Goal: Task Accomplishment & Management: Manage account settings

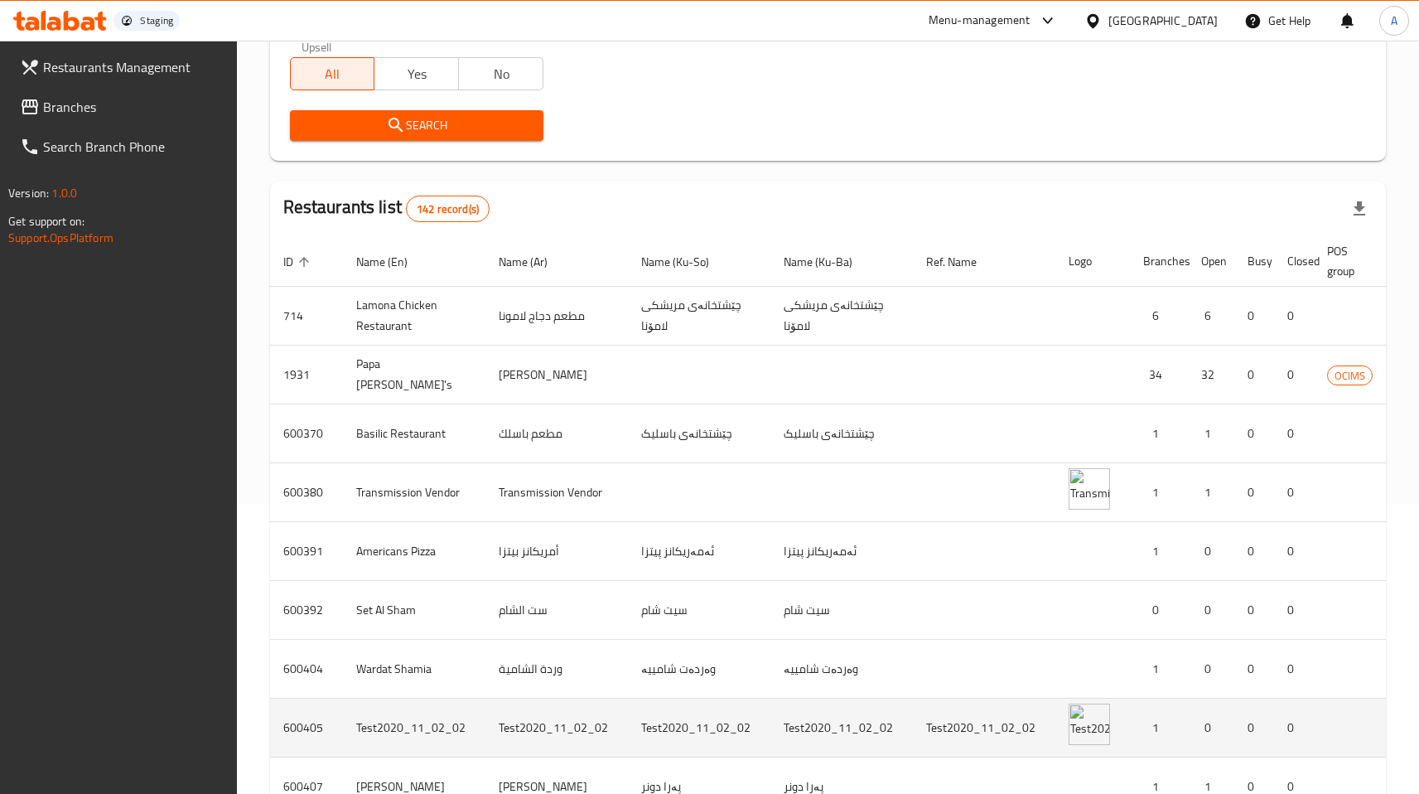
scroll to position [300, 0]
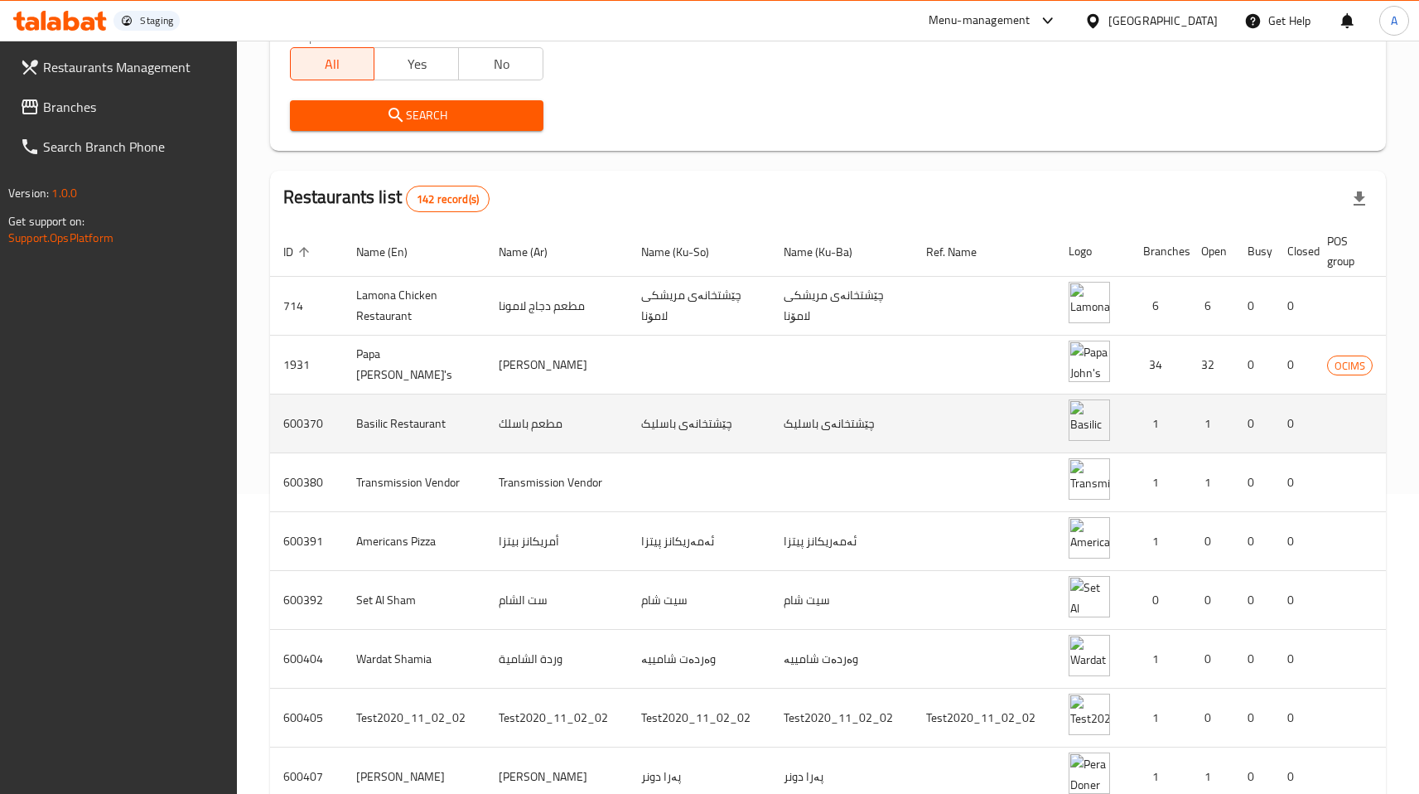
click at [436, 425] on td "Basilic Restaurant" at bounding box center [414, 423] width 143 height 59
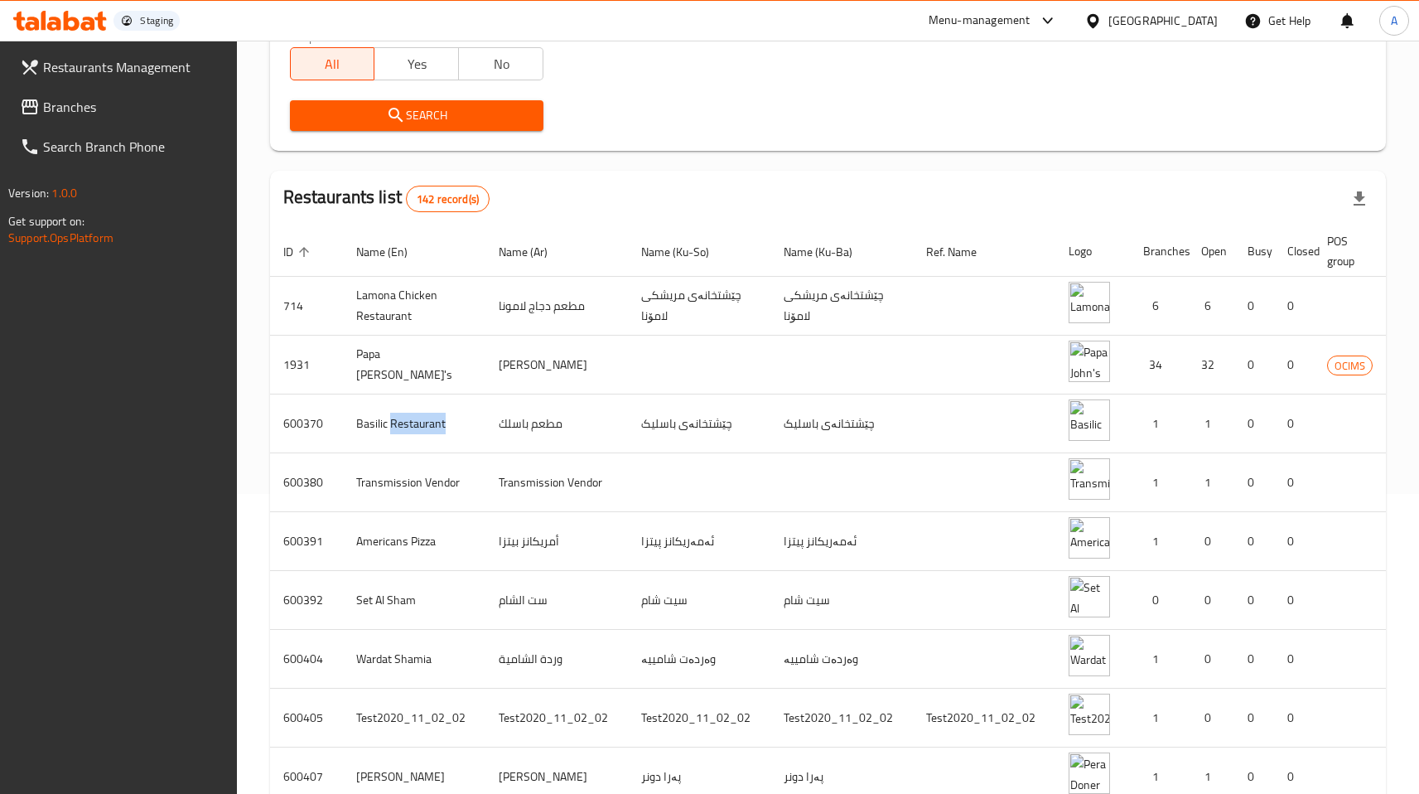
scroll to position [473, 0]
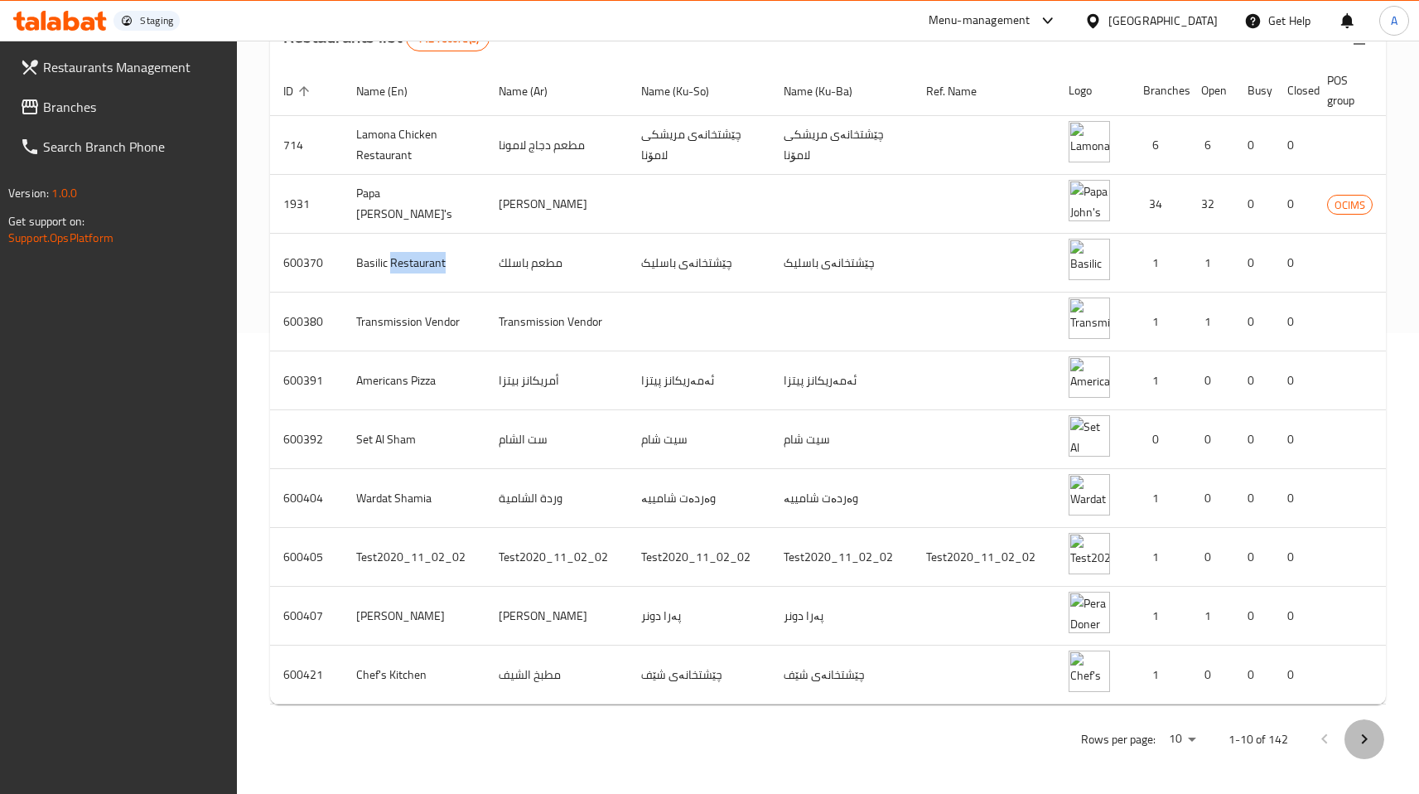
click at [1362, 737] on icon "Next page" at bounding box center [1365, 739] width 20 height 20
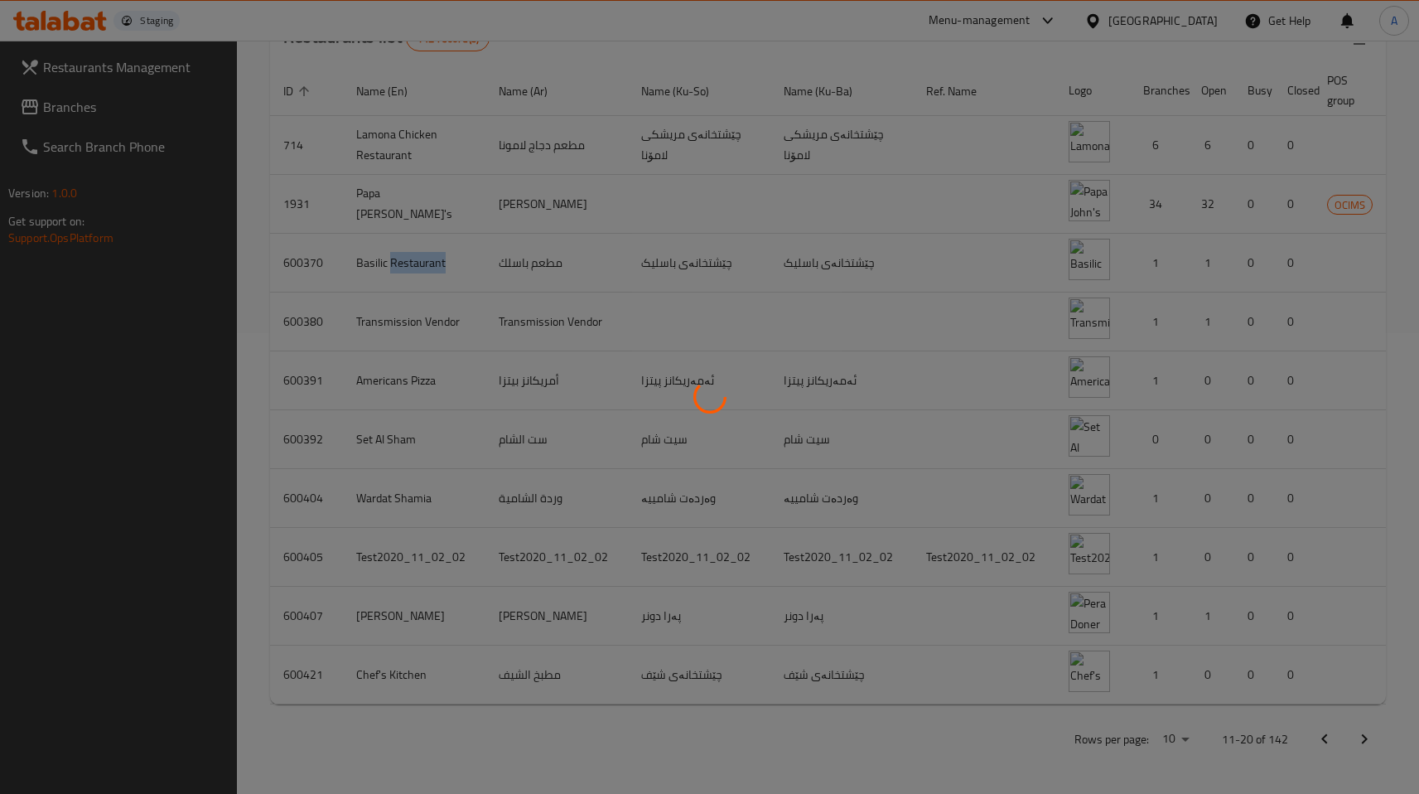
scroll to position [461, 0]
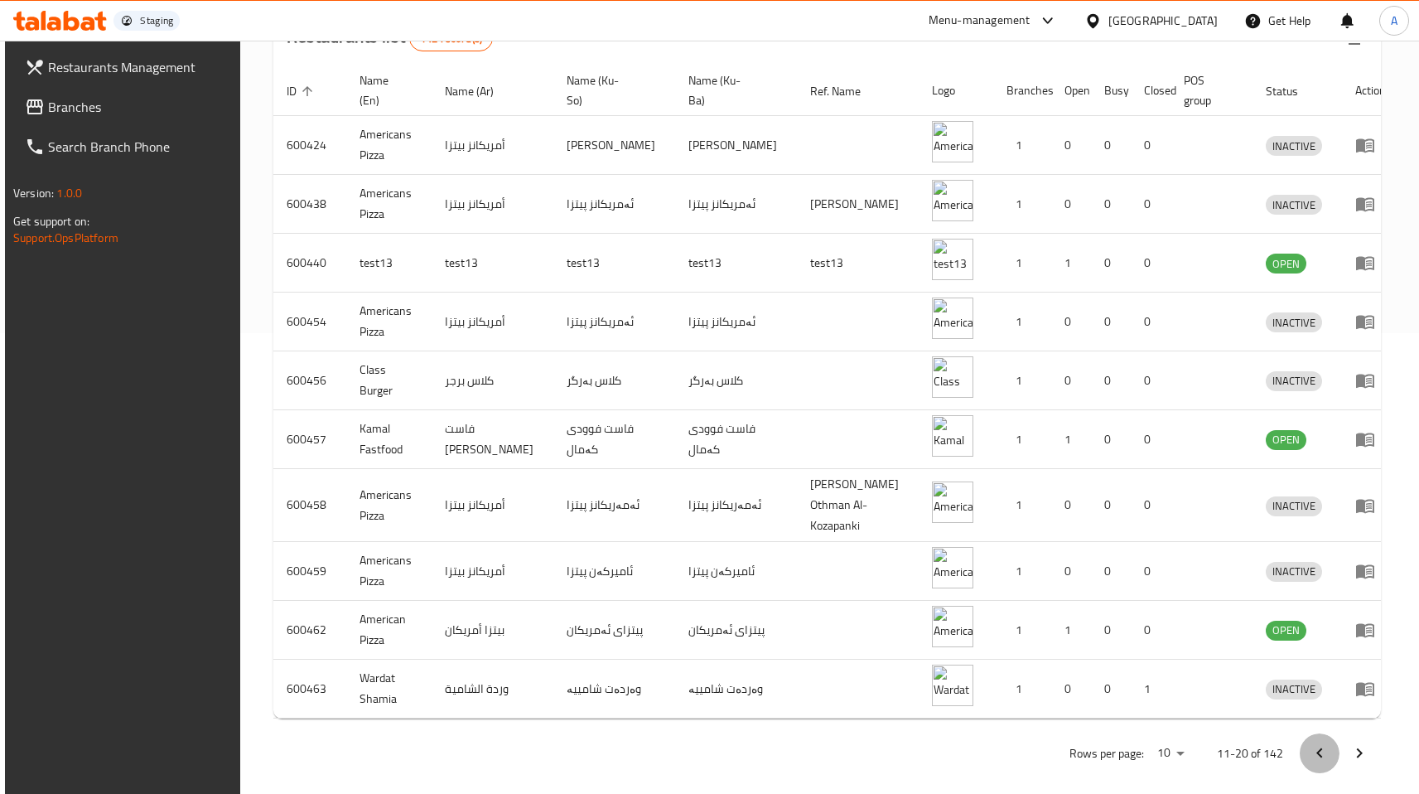
click at [1322, 748] on icon "Previous page" at bounding box center [1320, 753] width 6 height 10
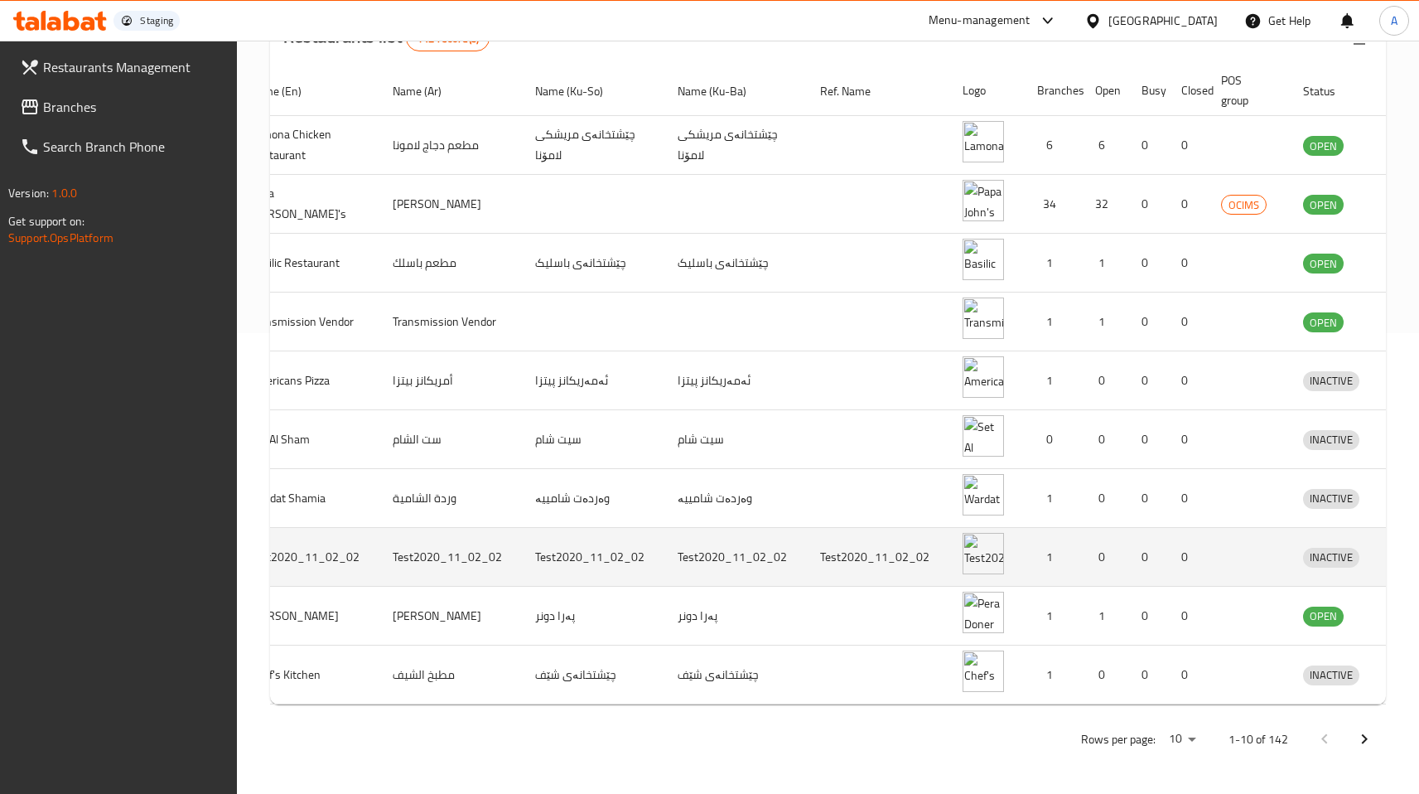
scroll to position [0, 145]
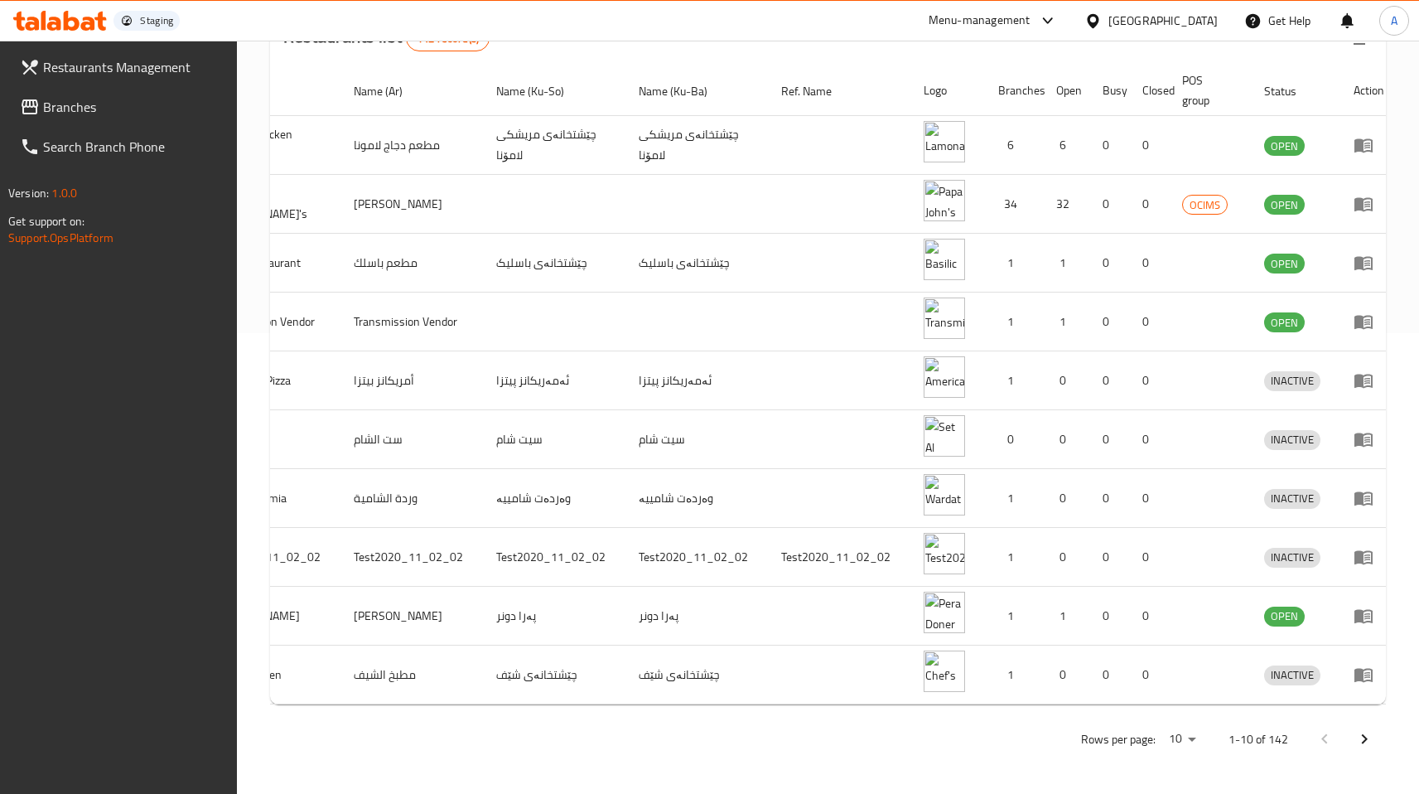
click at [1365, 744] on icon "Next page" at bounding box center [1365, 739] width 6 height 10
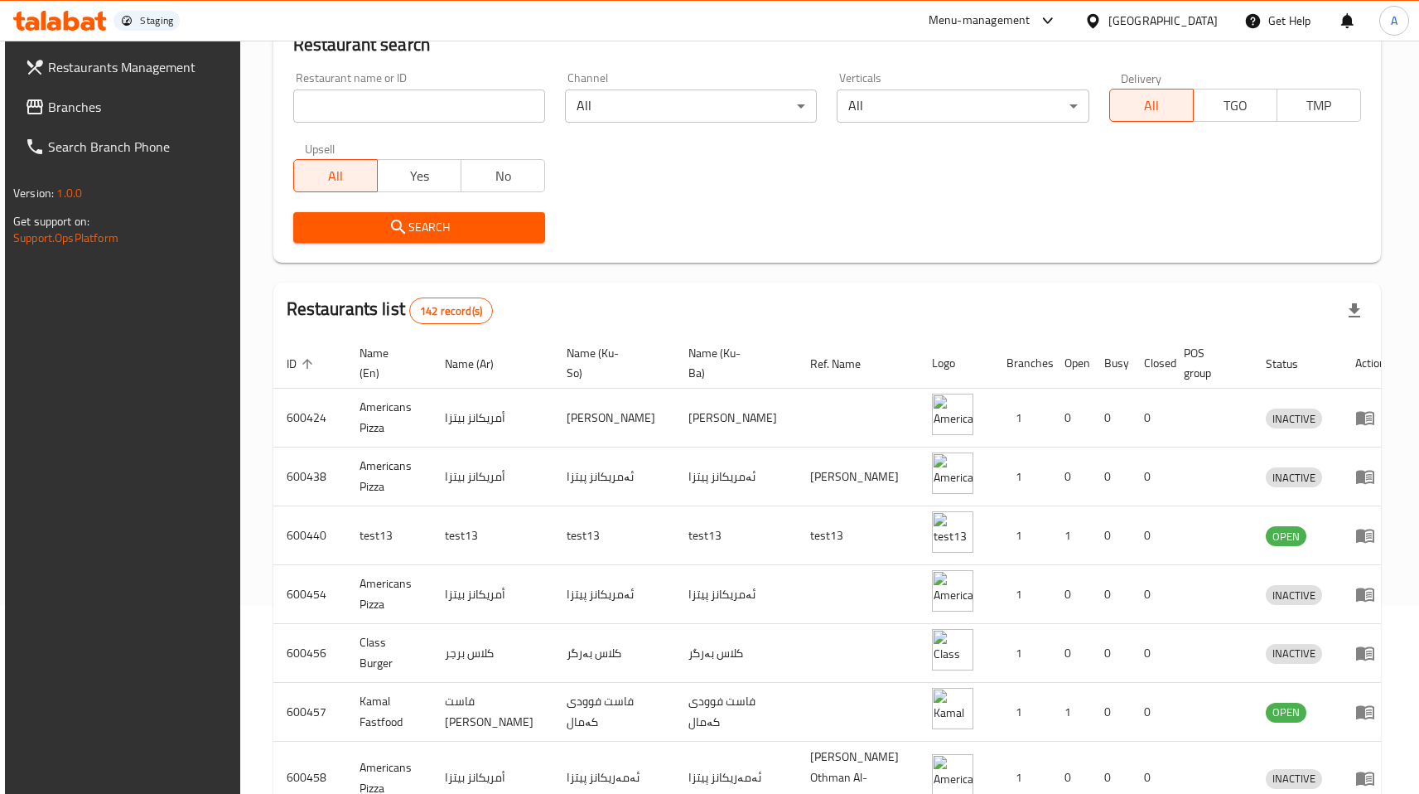
scroll to position [189, 0]
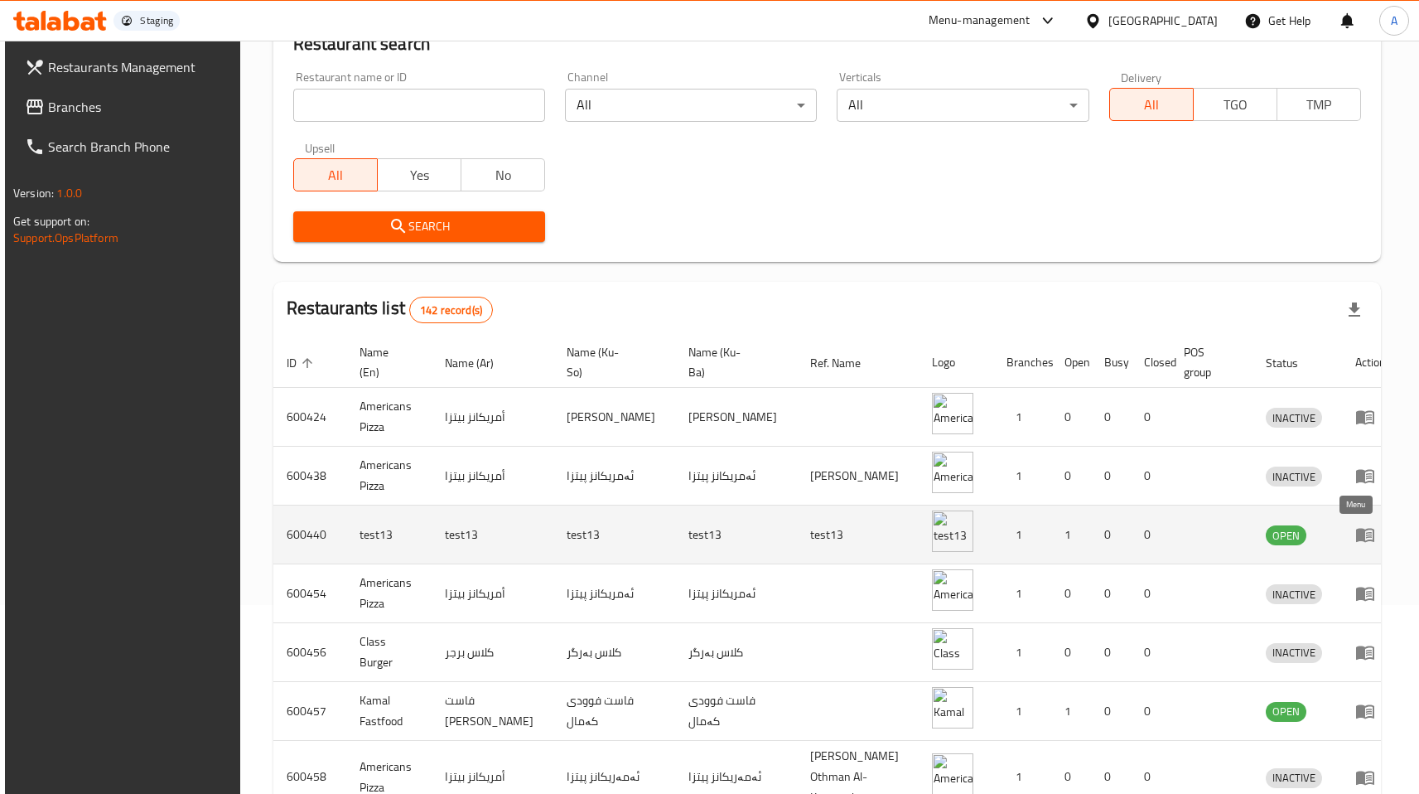
click at [1356, 534] on icon "enhanced table" at bounding box center [1365, 536] width 18 height 14
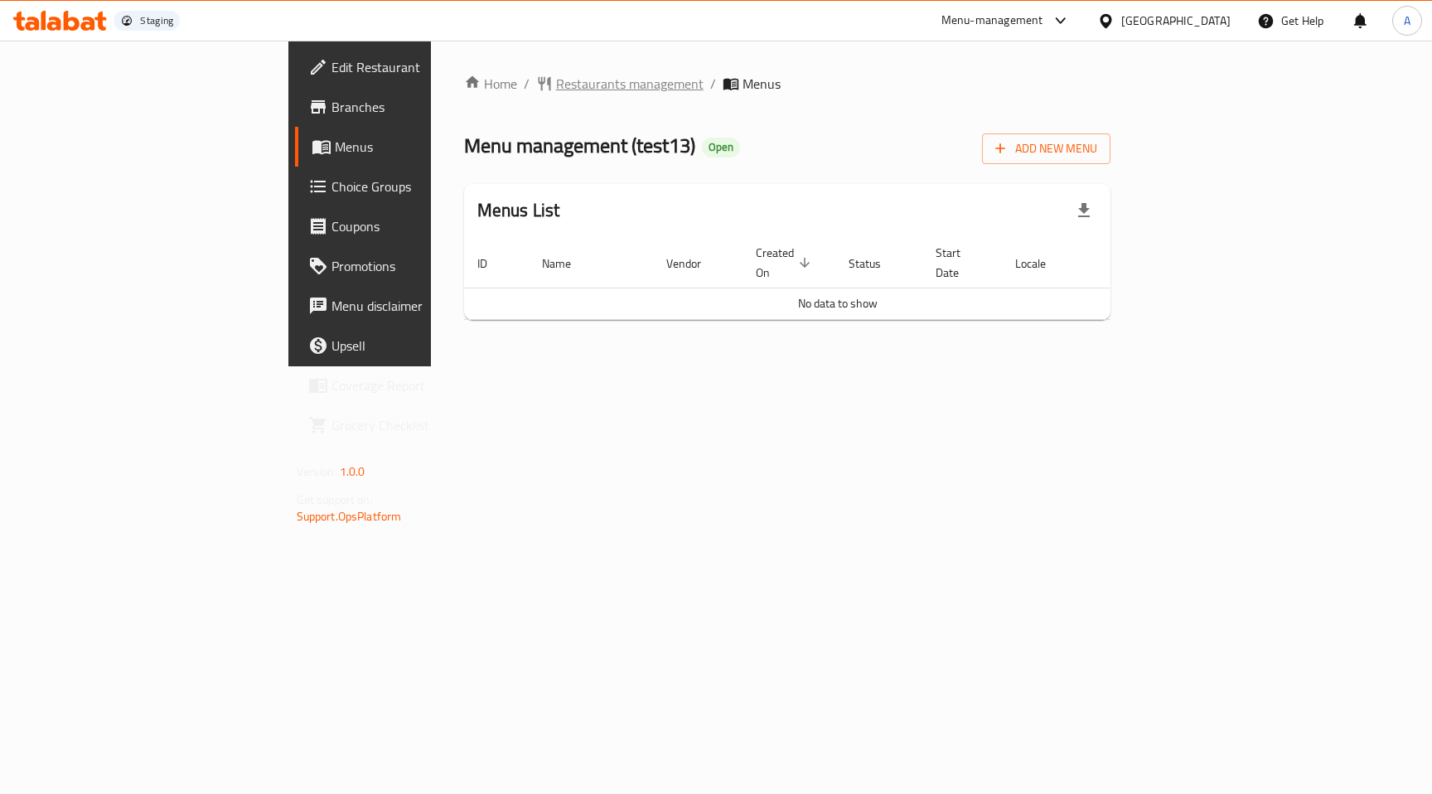
click at [556, 84] on span "Restaurants management" at bounding box center [629, 84] width 147 height 20
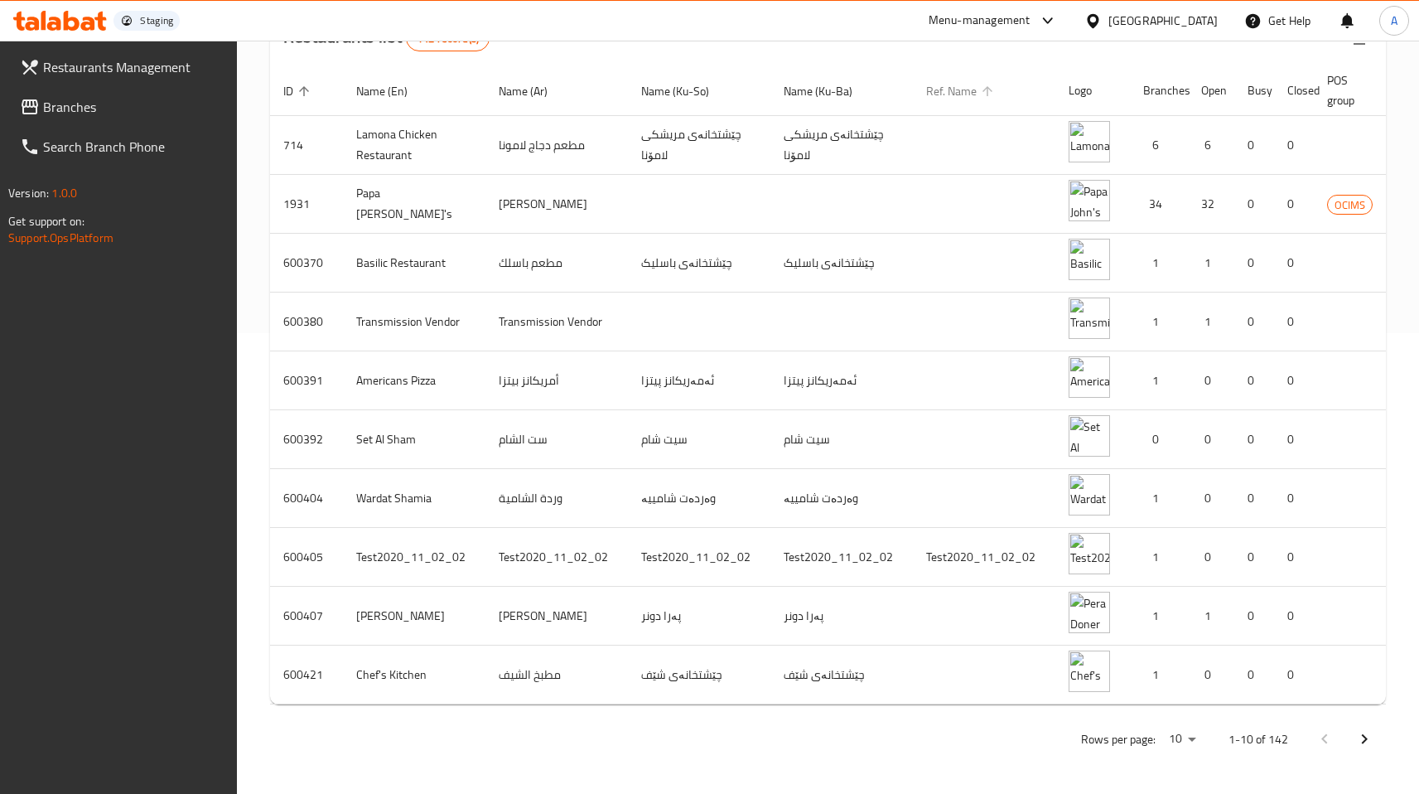
scroll to position [0, 145]
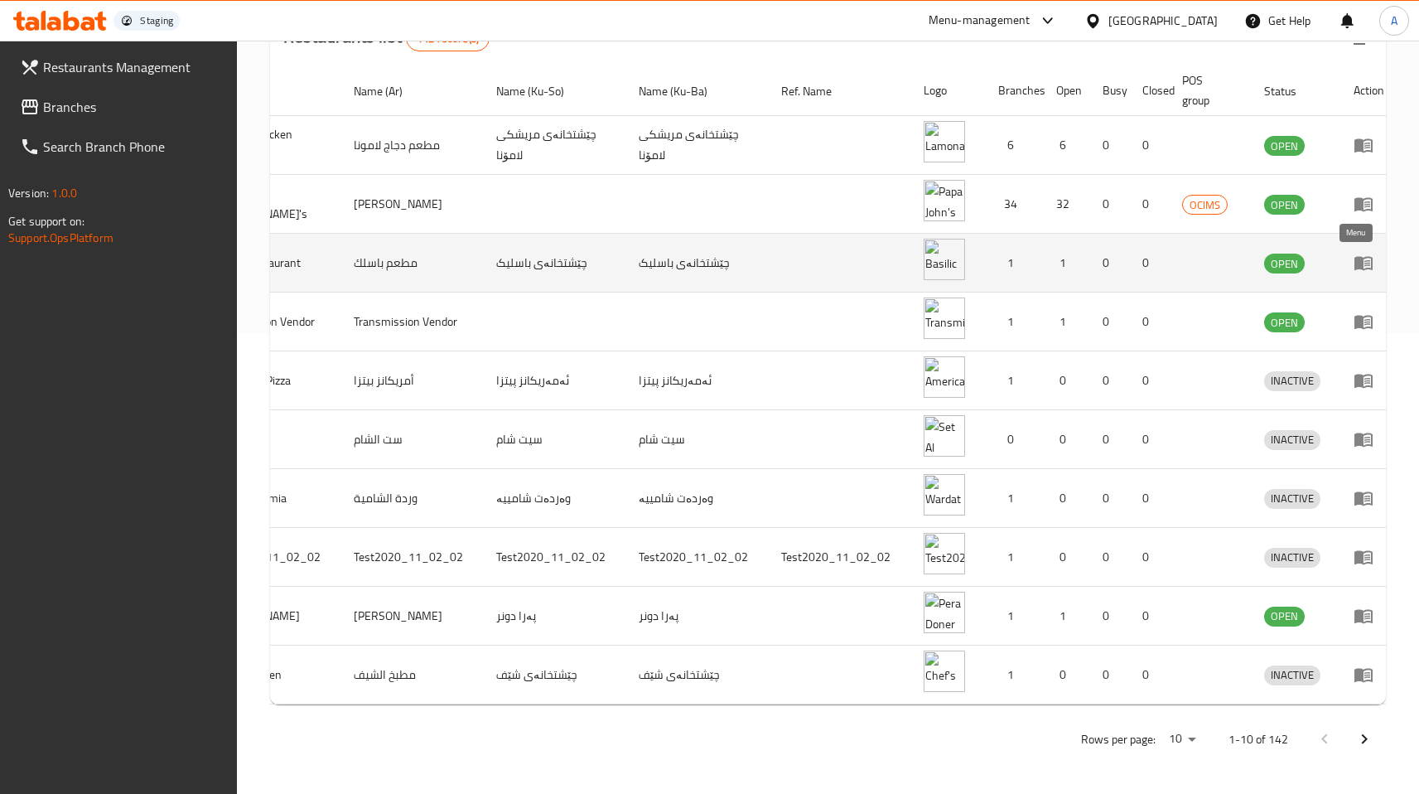
click at [1360, 257] on icon "enhanced table" at bounding box center [1364, 264] width 18 height 14
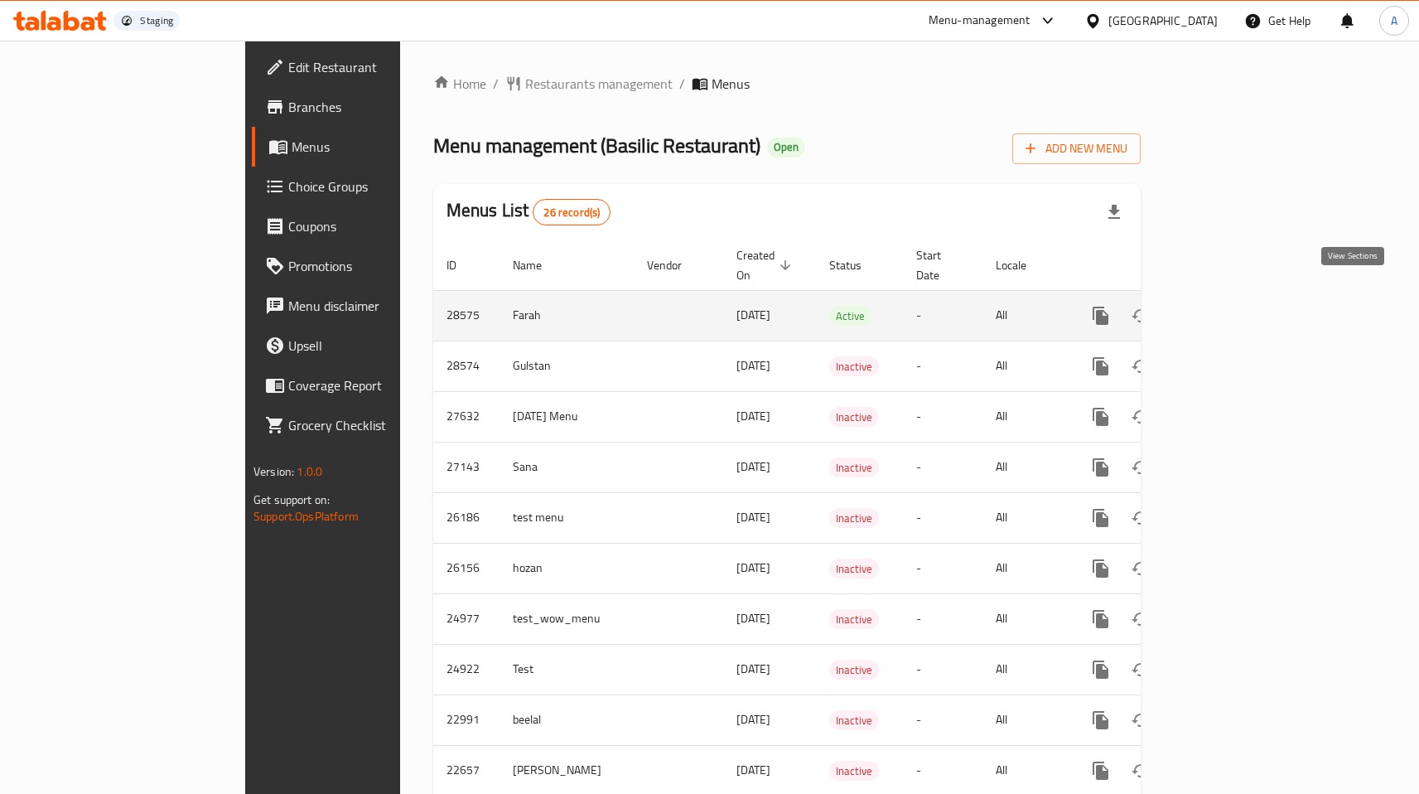
click at [1240, 296] on link "enhanced table" at bounding box center [1221, 316] width 40 height 40
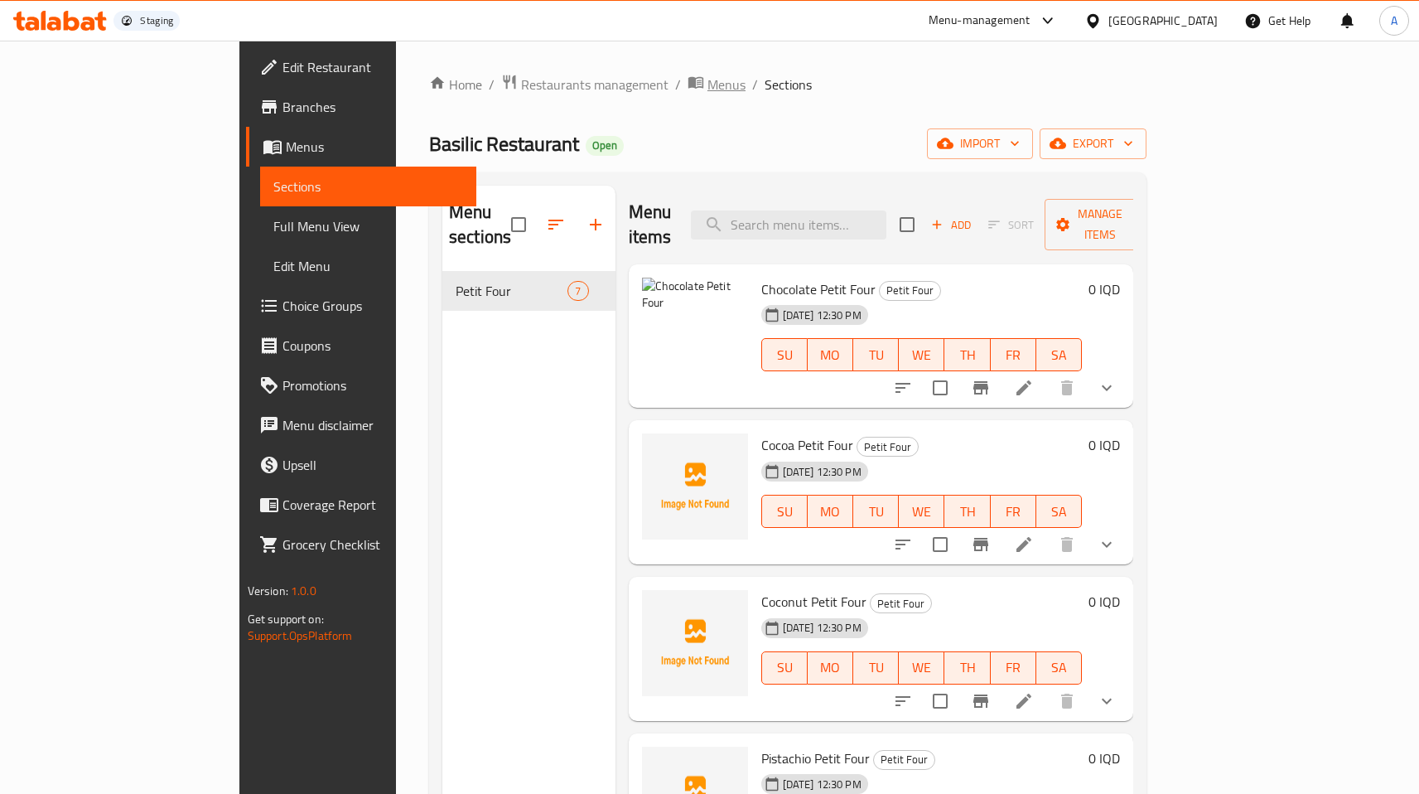
click at [688, 85] on icon "breadcrumb" at bounding box center [696, 82] width 17 height 17
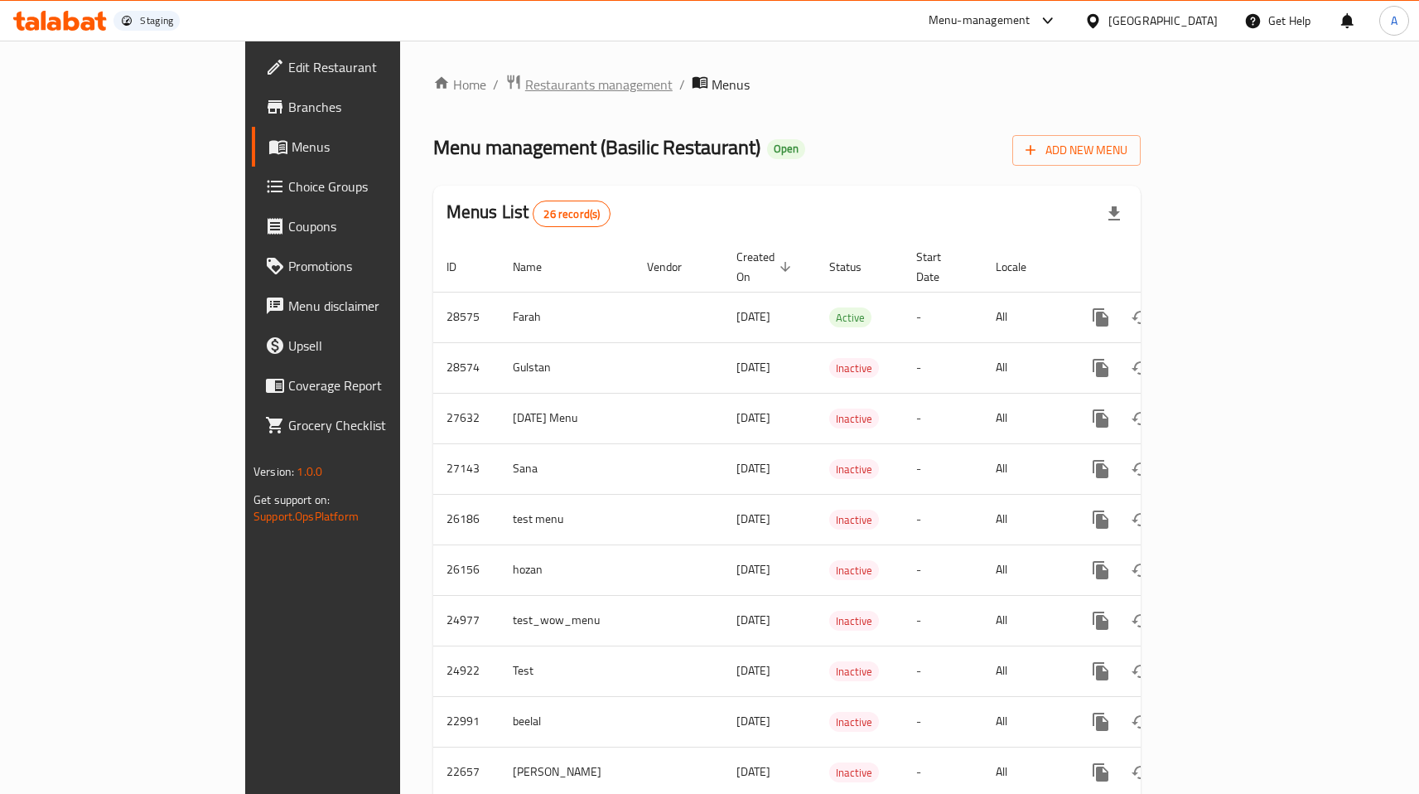
click at [525, 89] on span "Restaurants management" at bounding box center [598, 85] width 147 height 20
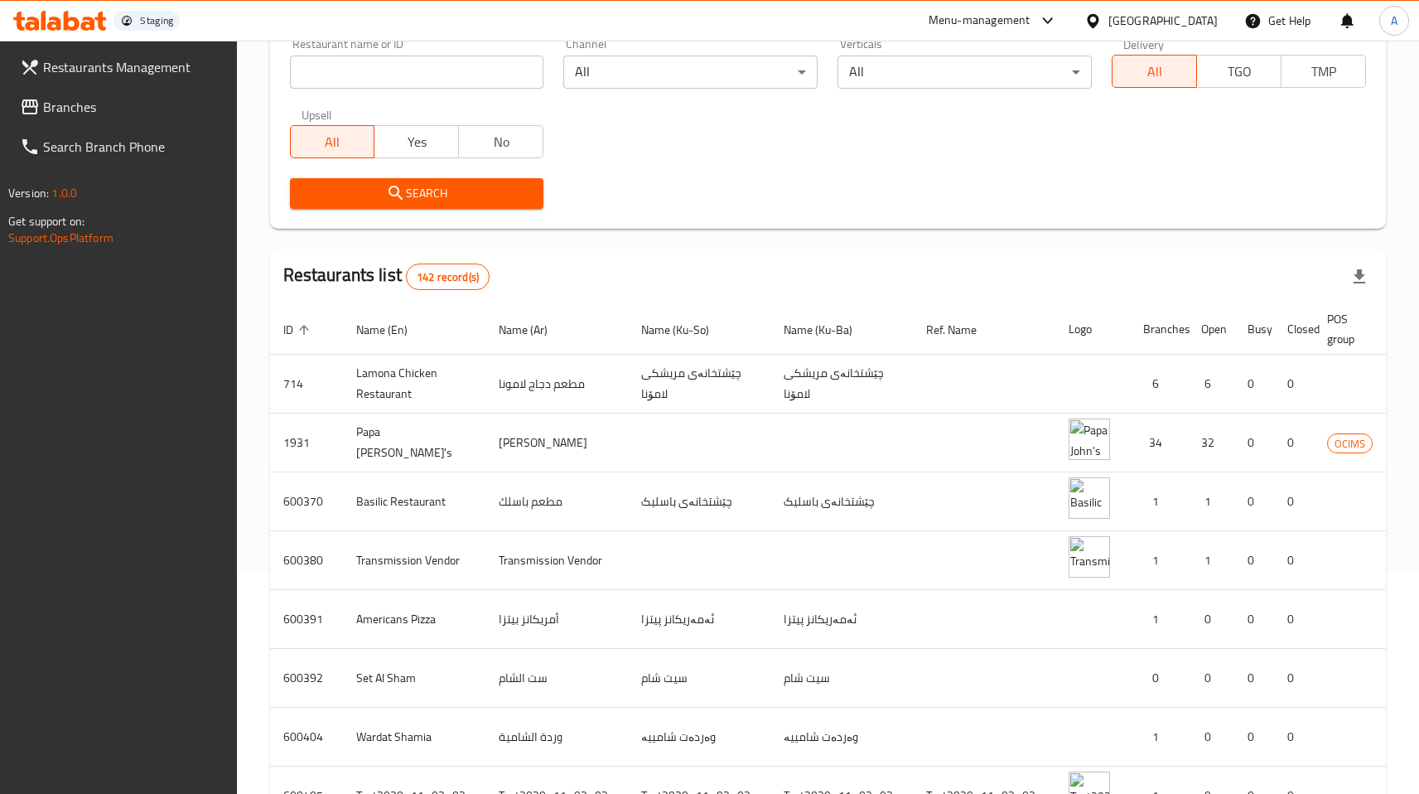
scroll to position [473, 0]
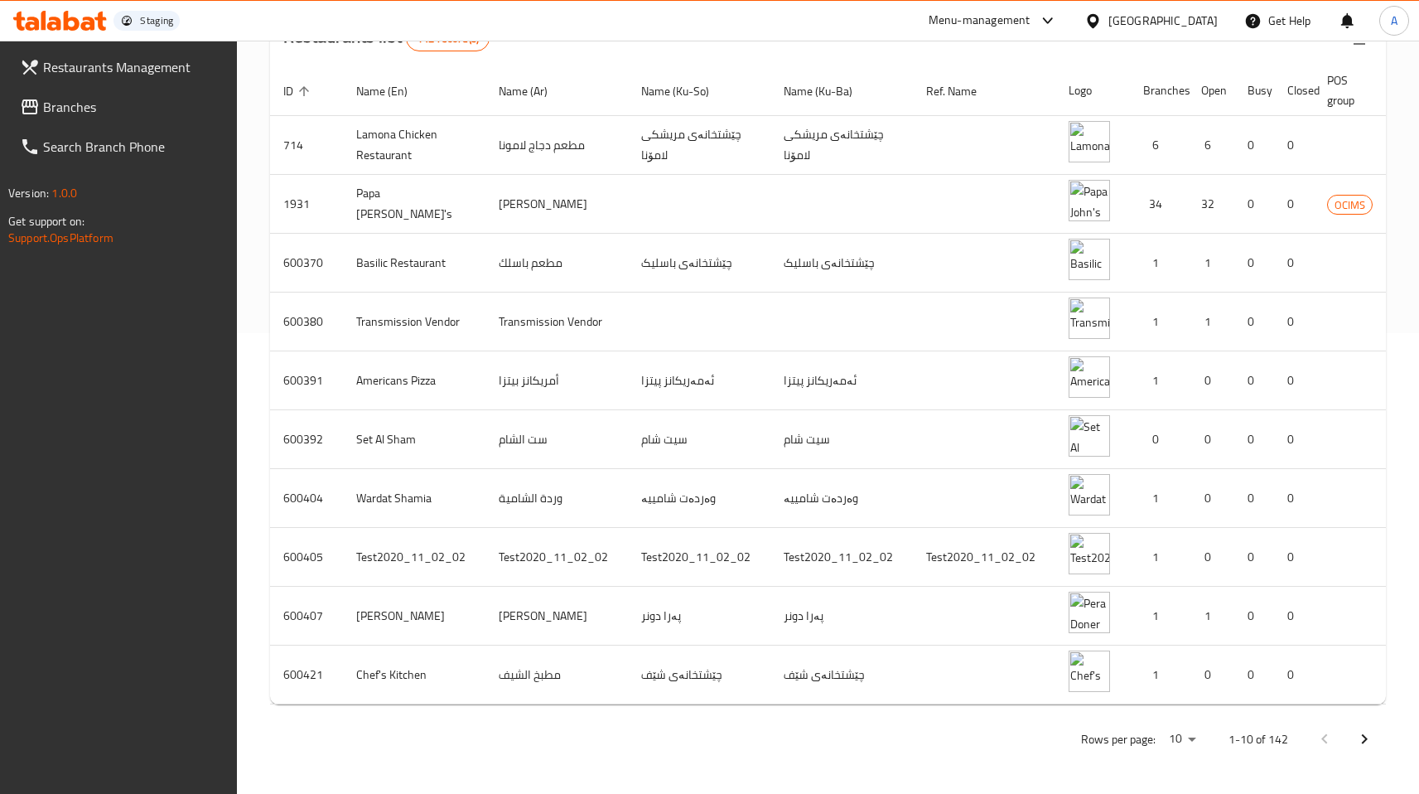
click at [1355, 732] on icon "Next page" at bounding box center [1365, 739] width 20 height 20
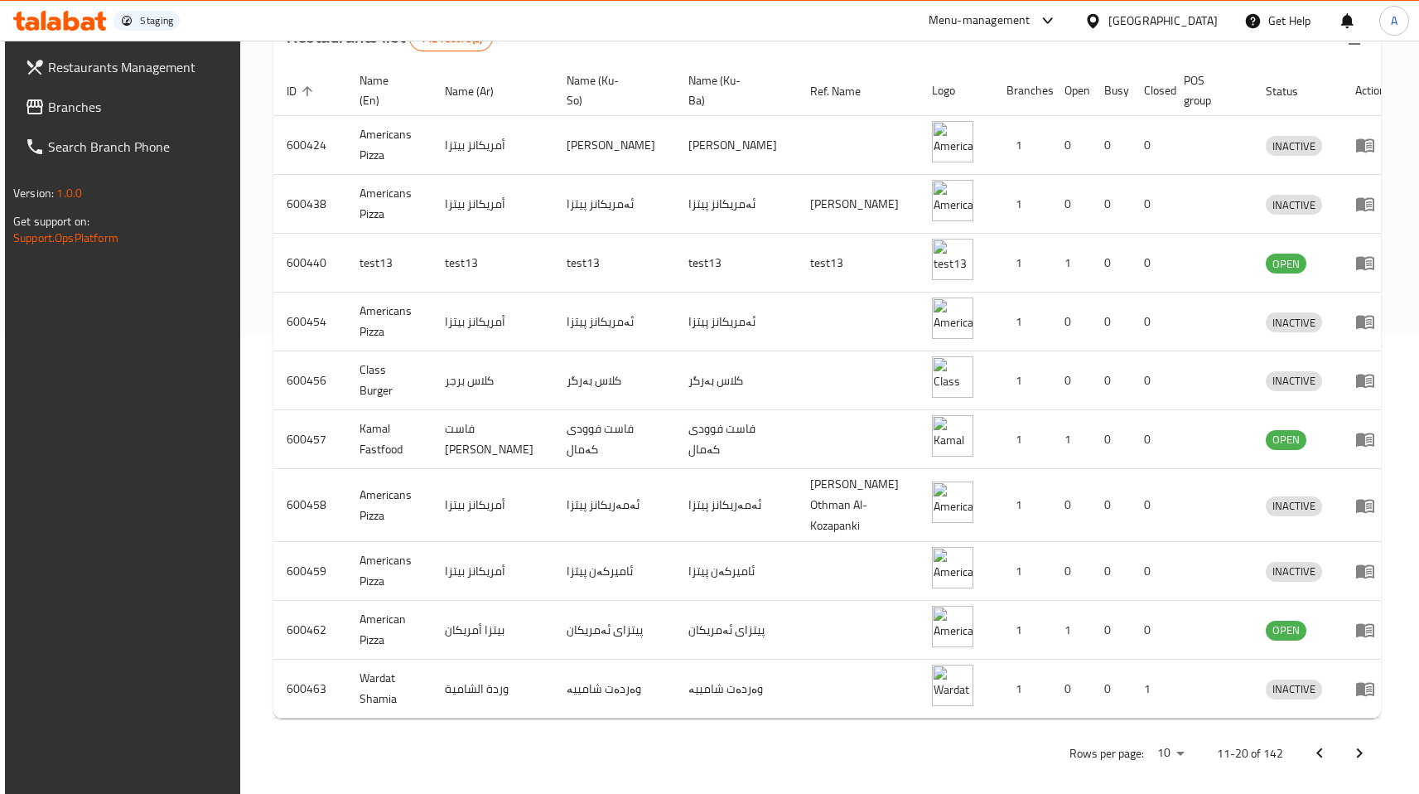
click at [1354, 743] on icon "Next page" at bounding box center [1360, 753] width 20 height 20
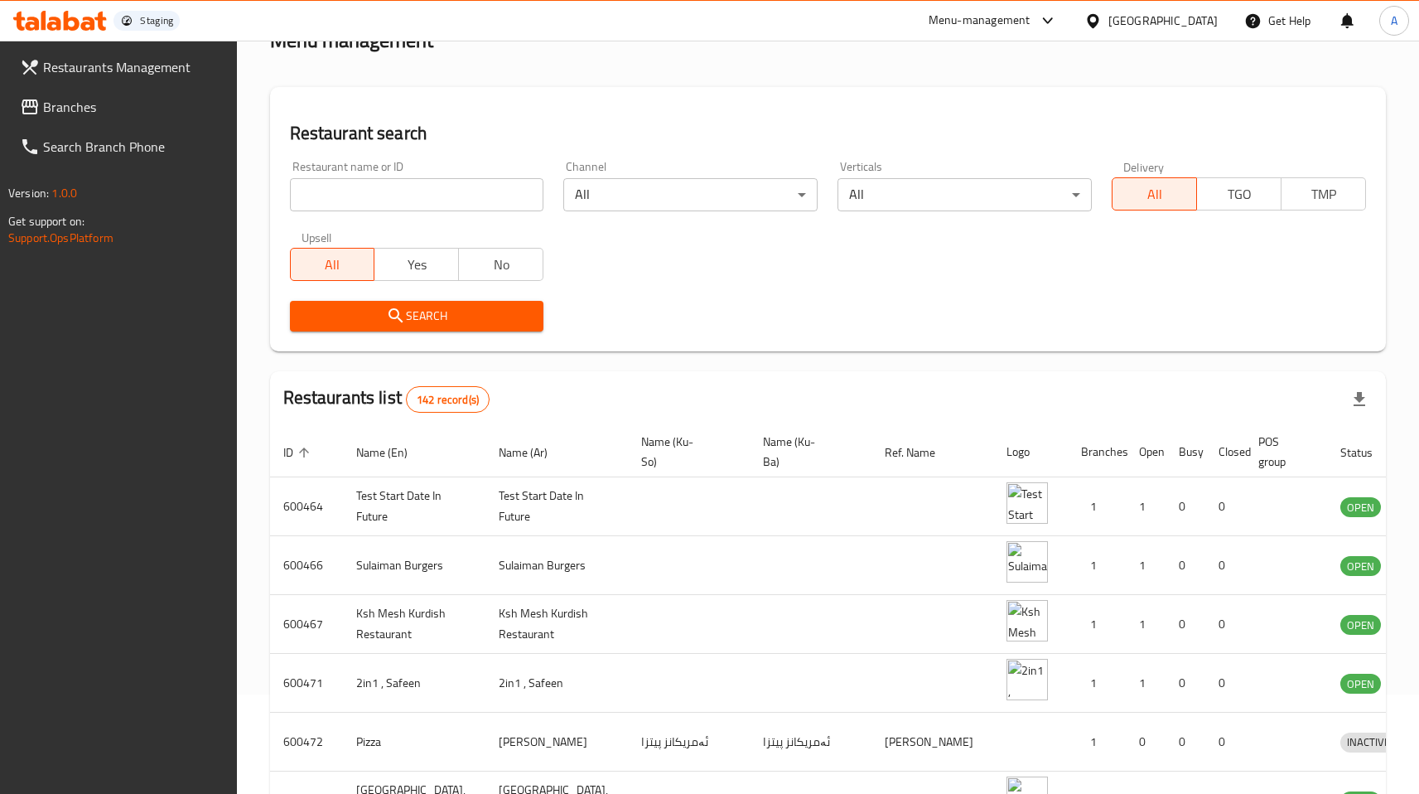
scroll to position [106, 0]
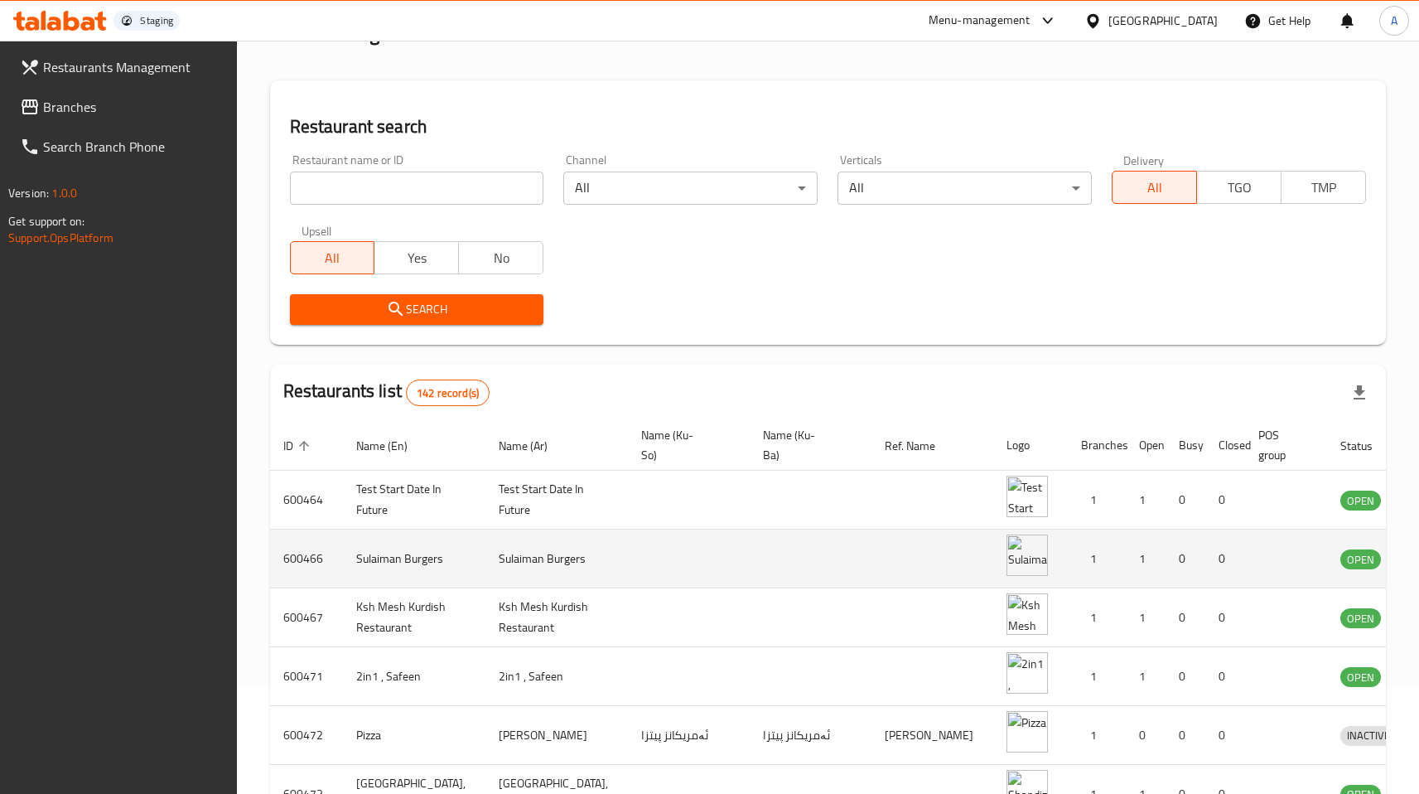
click at [1431, 558] on icon "enhanced table" at bounding box center [1444, 559] width 6 height 7
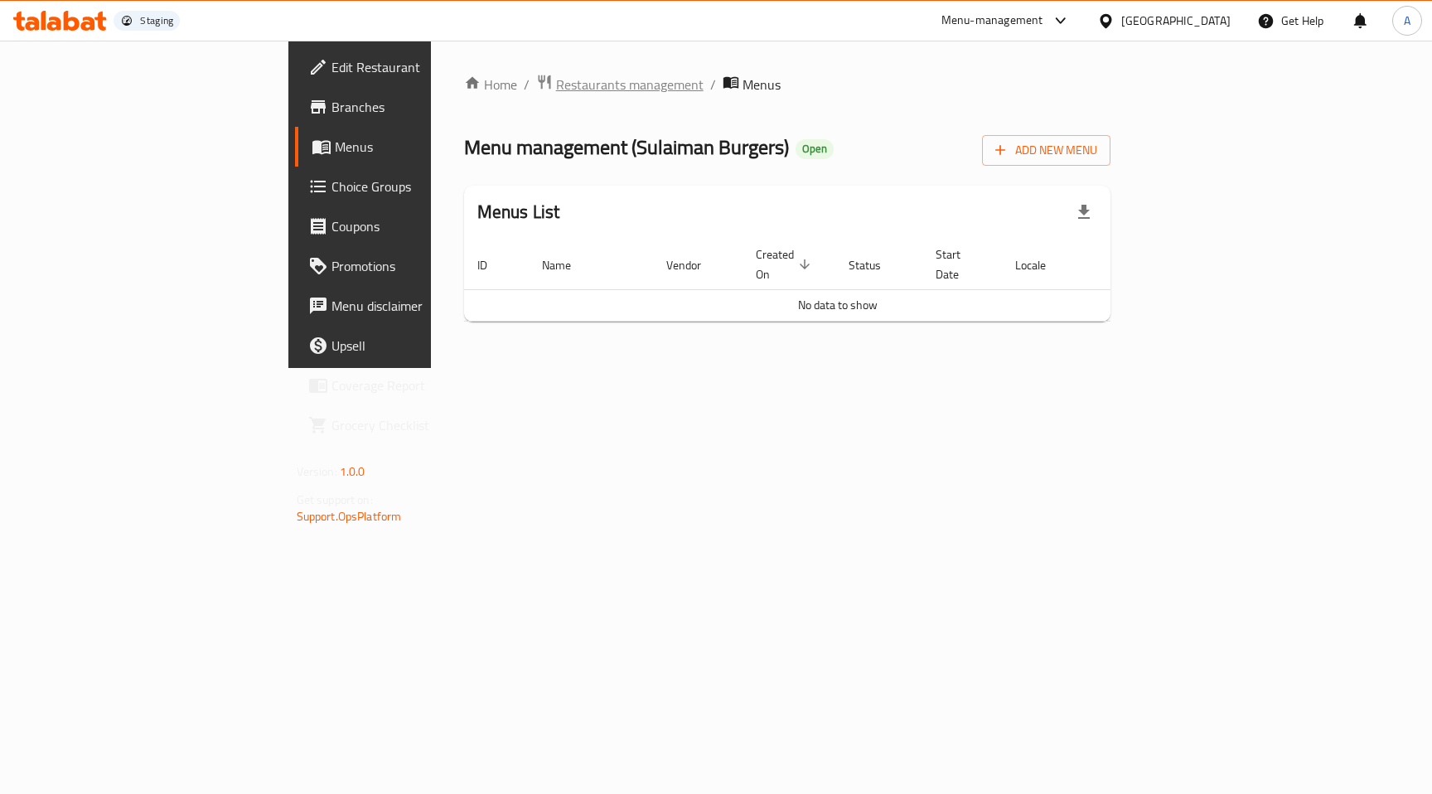
click at [556, 75] on span "Restaurants management" at bounding box center [629, 85] width 147 height 20
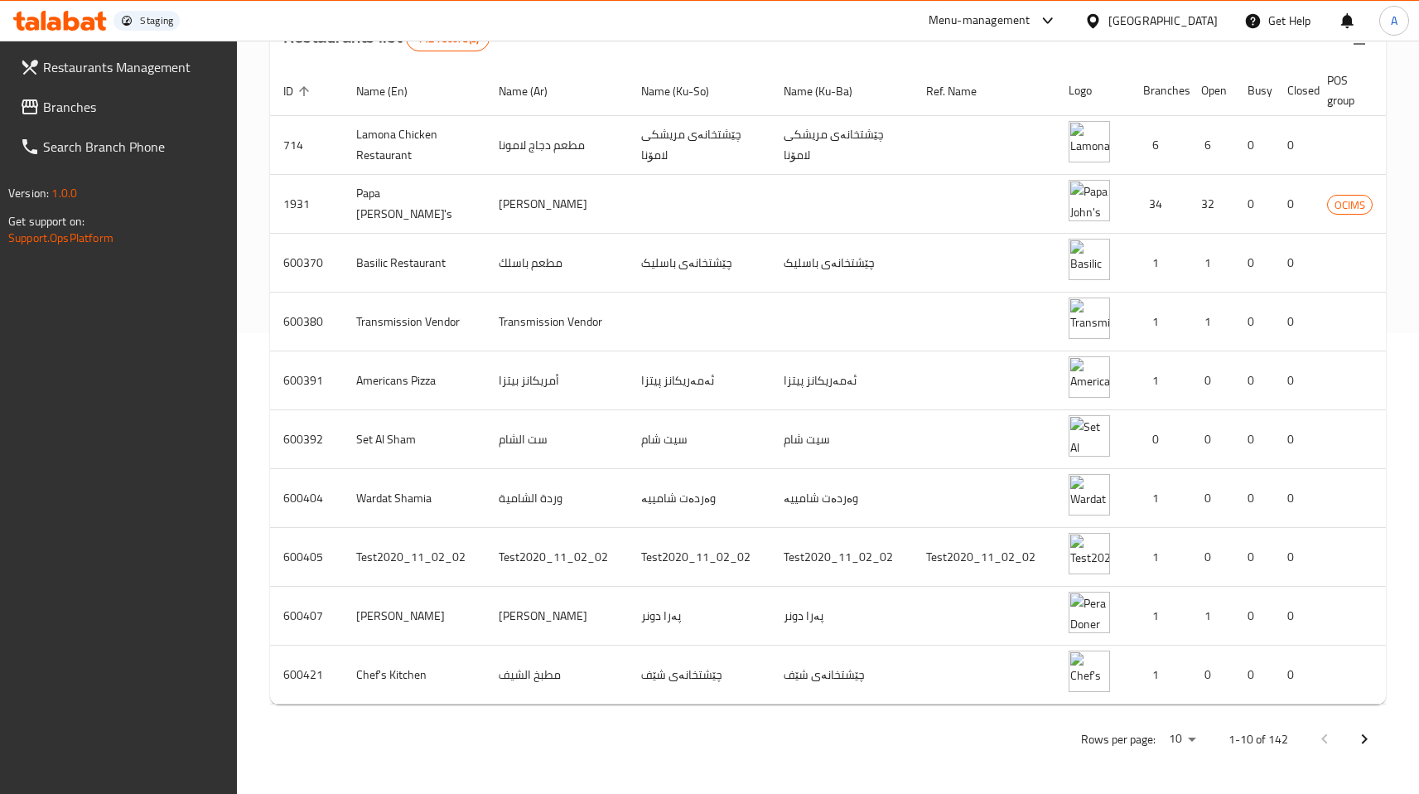
click at [1353, 724] on button "Next page" at bounding box center [1365, 739] width 40 height 40
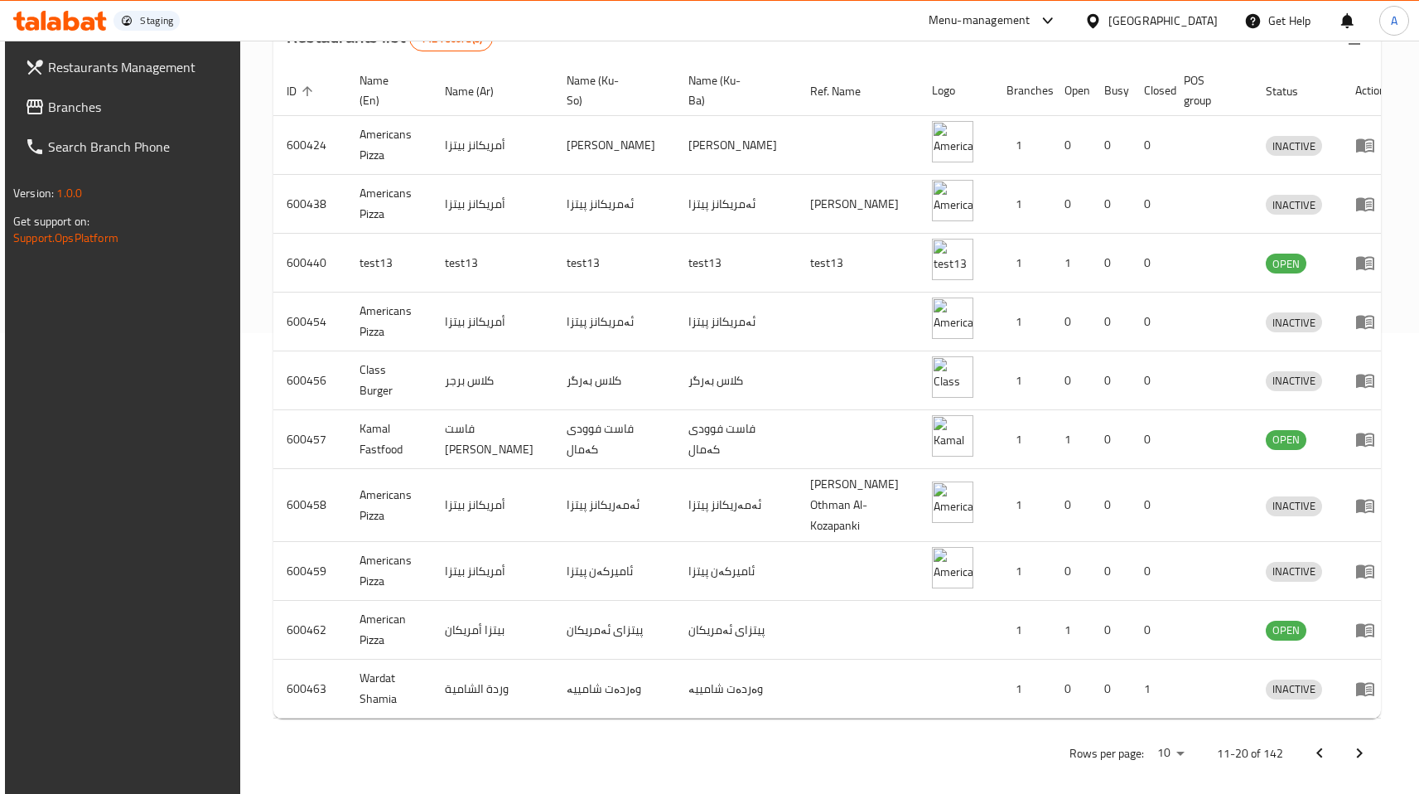
click at [1353, 733] on button "Next page" at bounding box center [1360, 753] width 40 height 40
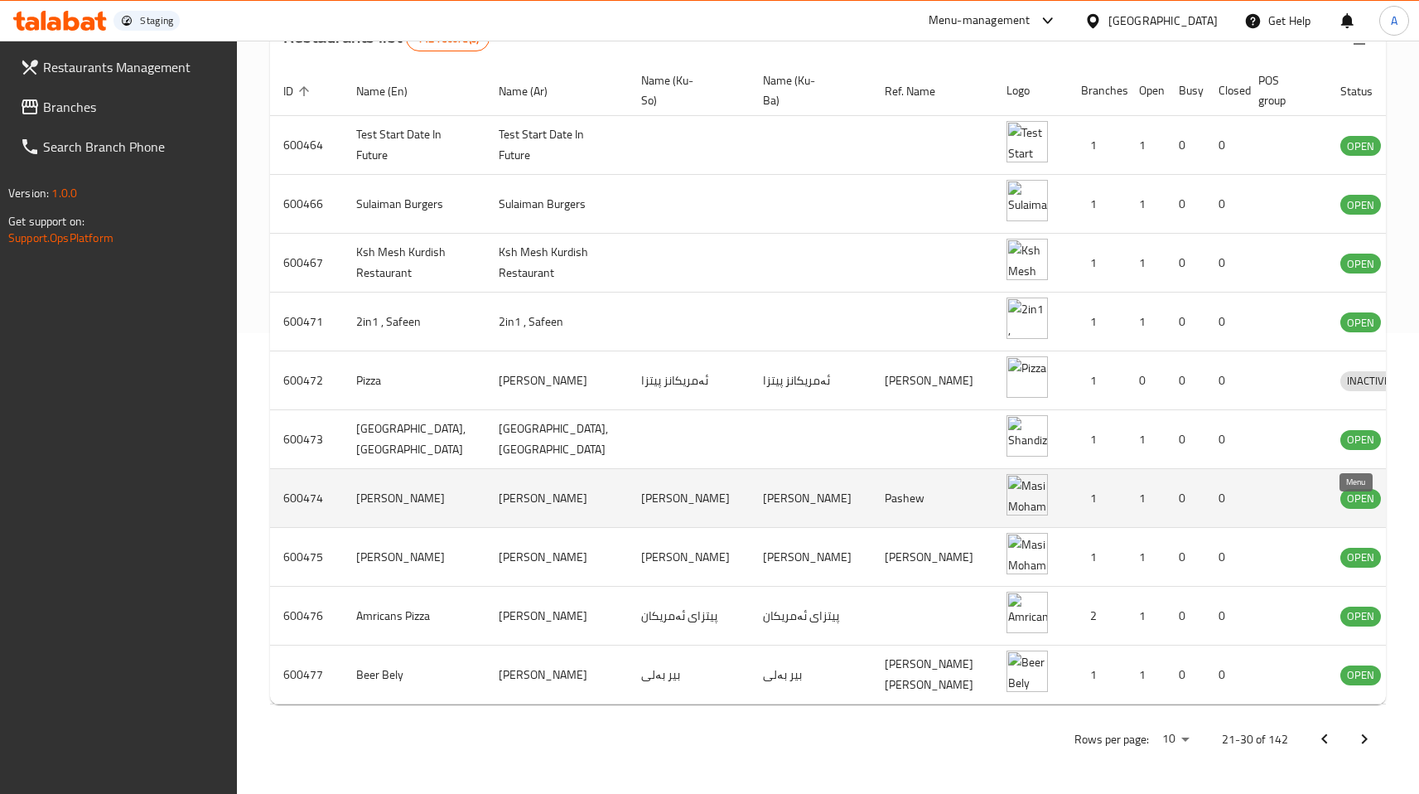
click at [1430, 490] on icon "enhanced table" at bounding box center [1440, 498] width 20 height 20
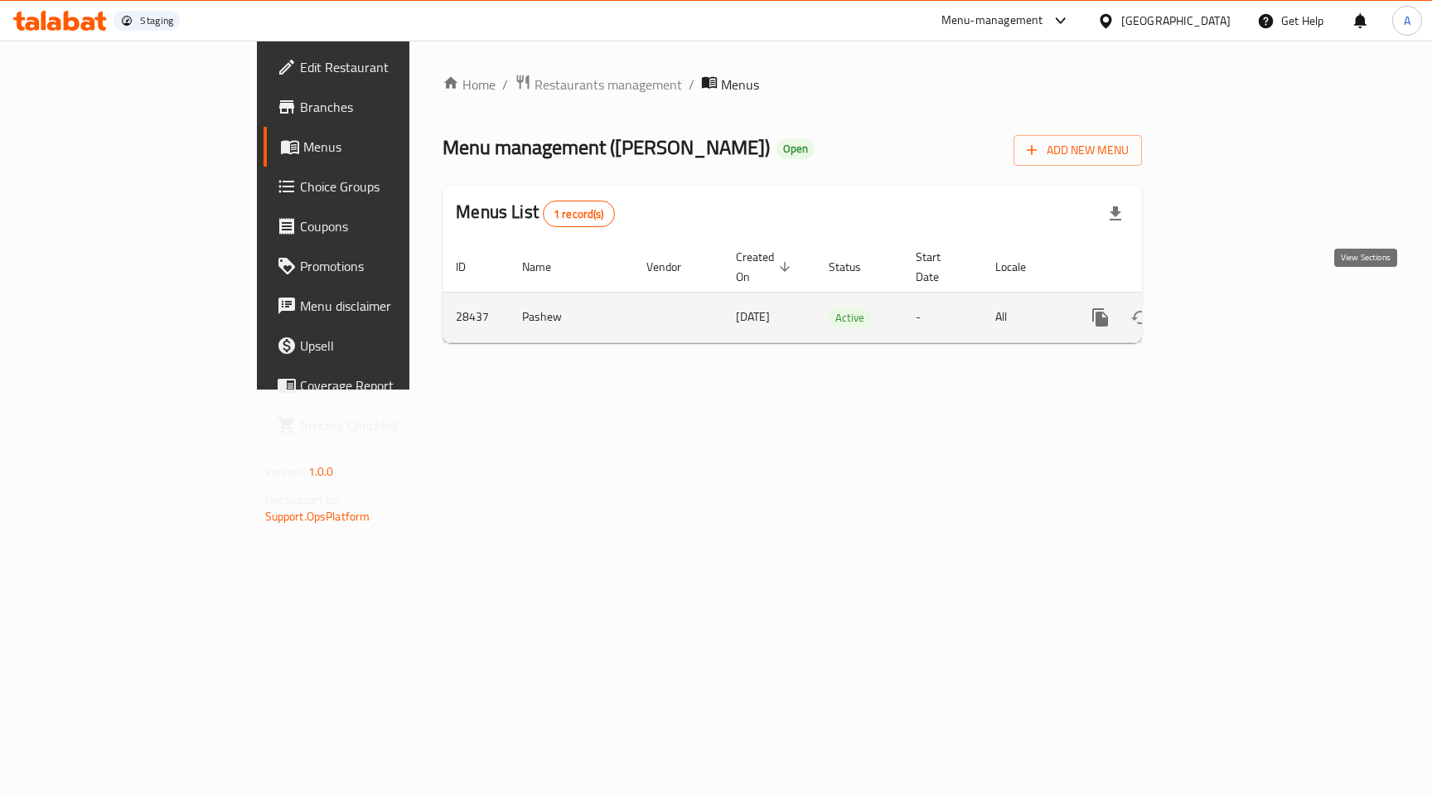
click at [1227, 310] on icon "enhanced table" at bounding box center [1219, 317] width 15 height 15
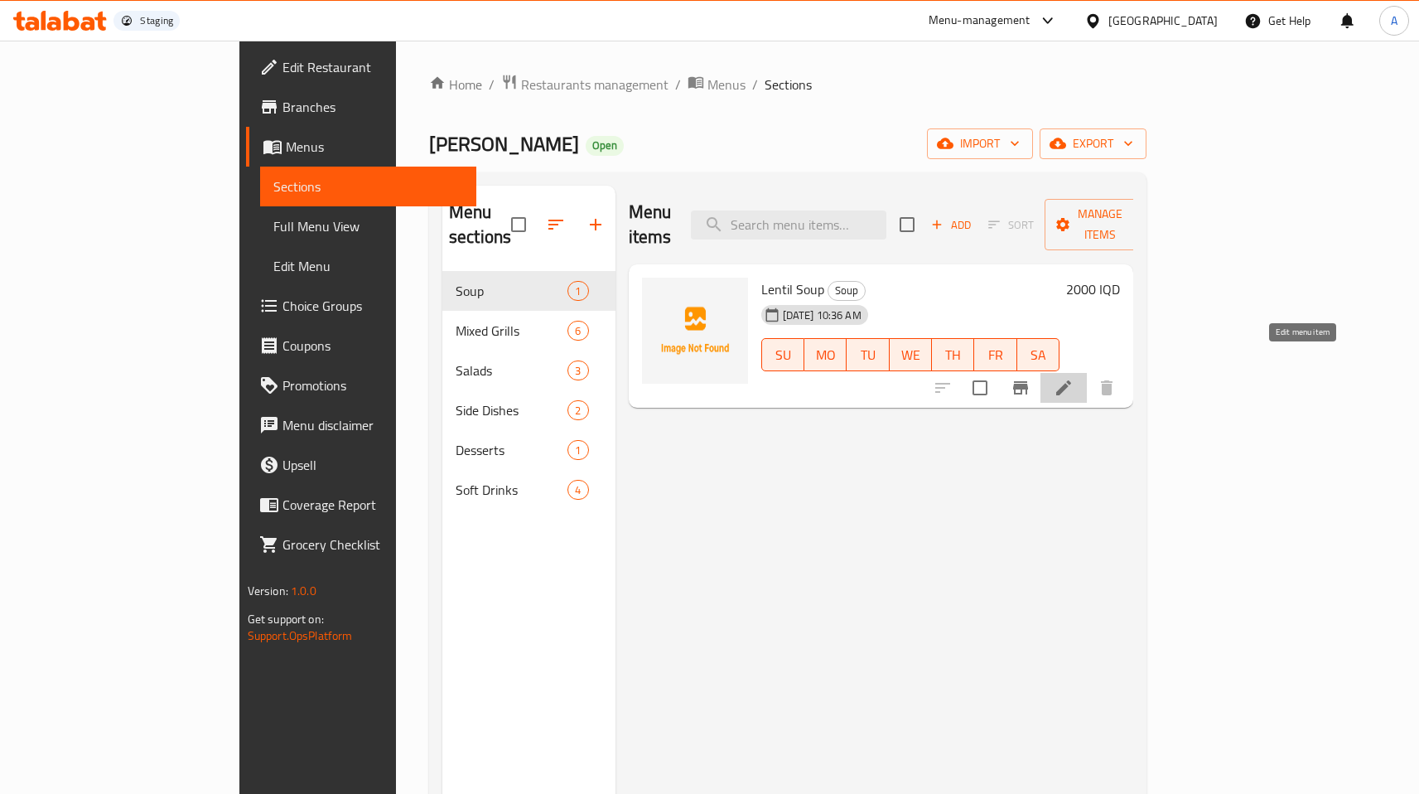
click at [1074, 378] on icon at bounding box center [1064, 388] width 20 height 20
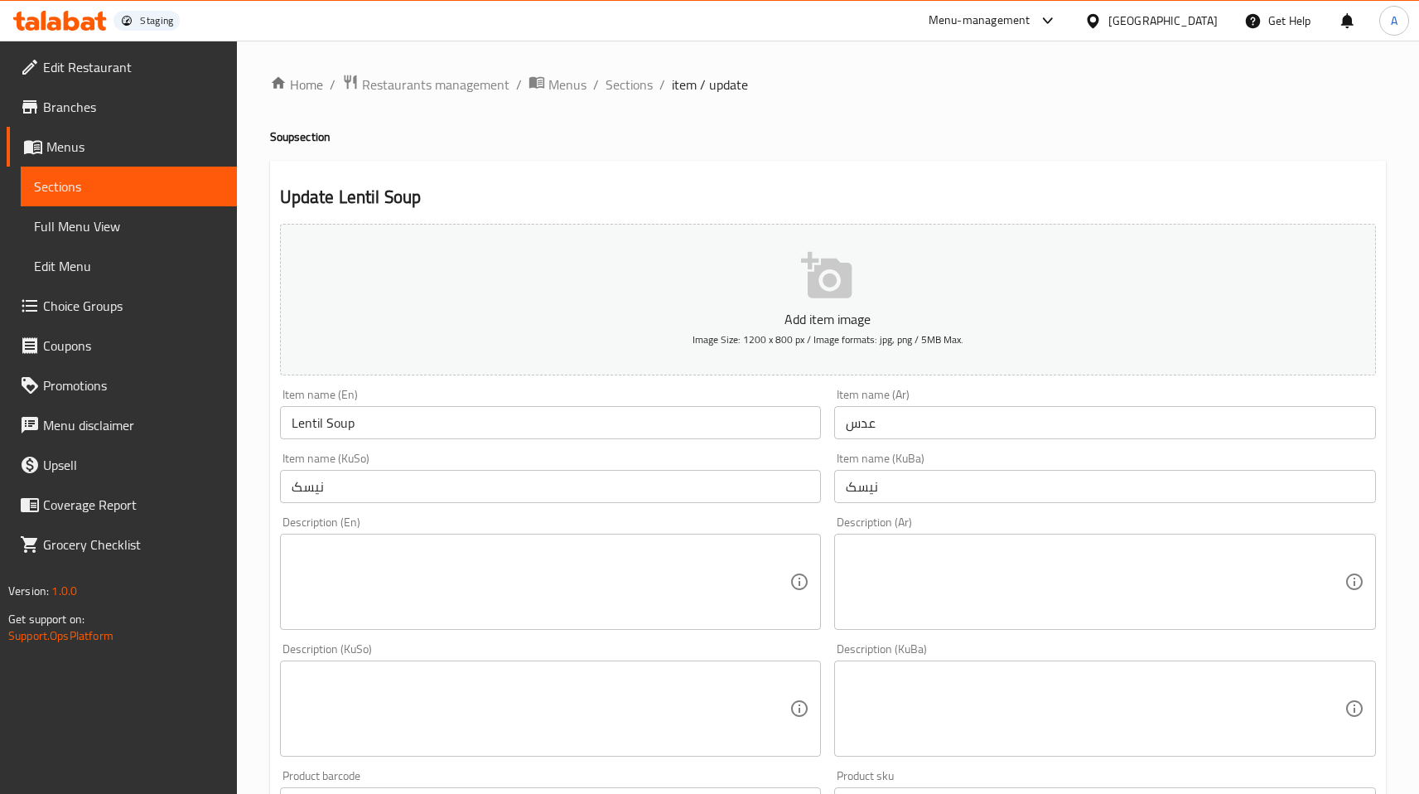
click at [363, 428] on input "Lentil Soup" at bounding box center [551, 422] width 542 height 33
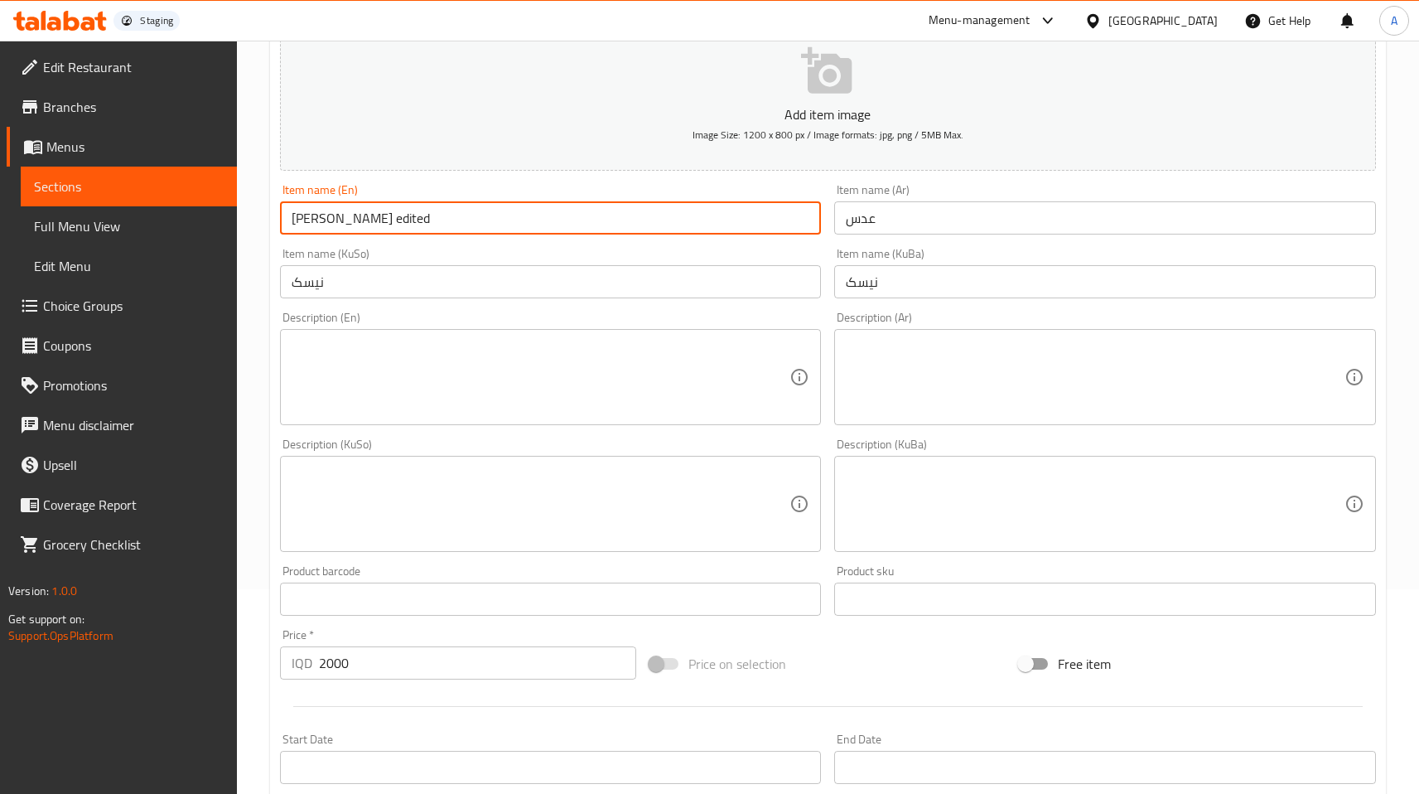
scroll to position [554, 0]
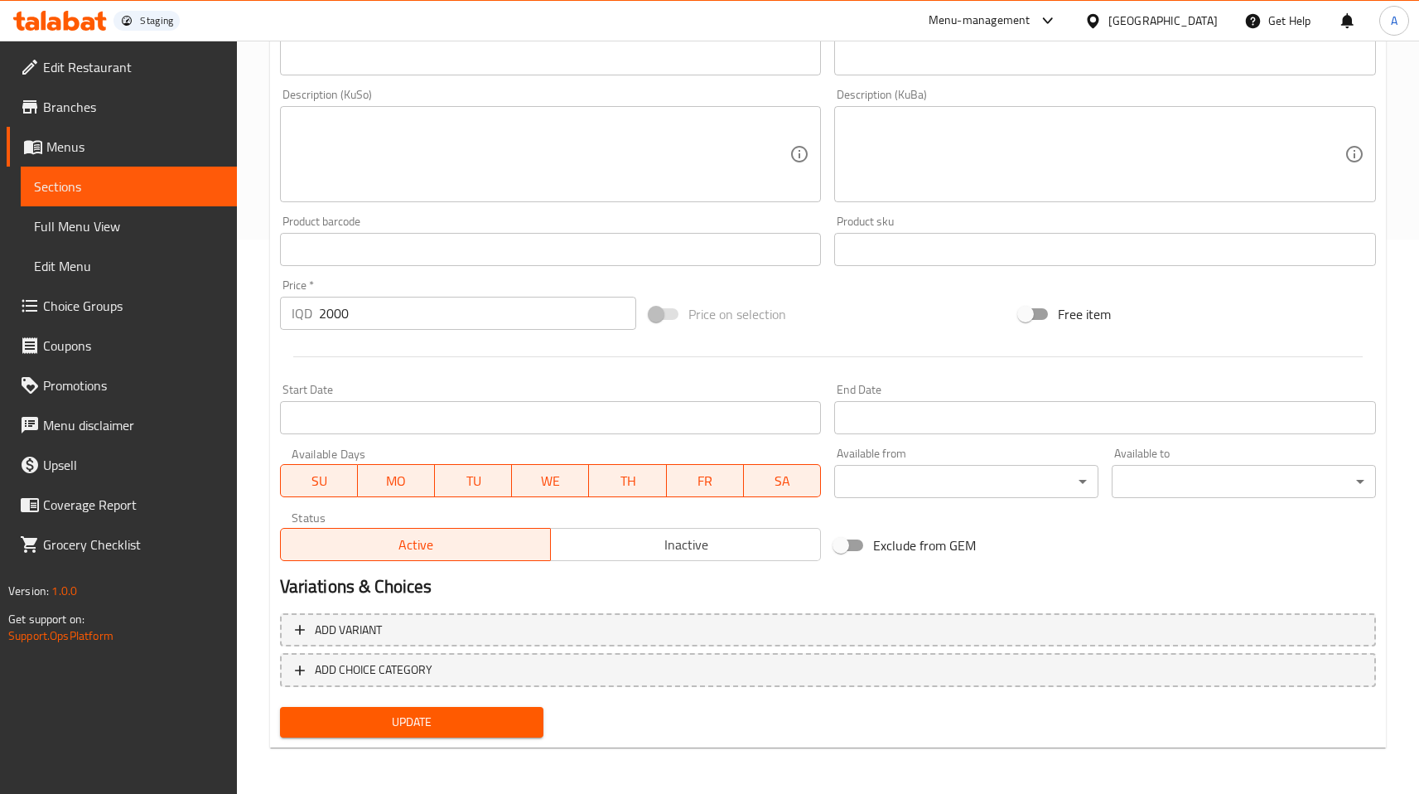
type input "[PERSON_NAME] edited"
click at [370, 322] on input "2000" at bounding box center [477, 313] width 317 height 33
type input "2001"
click at [466, 727] on span "Update" at bounding box center [412, 722] width 238 height 21
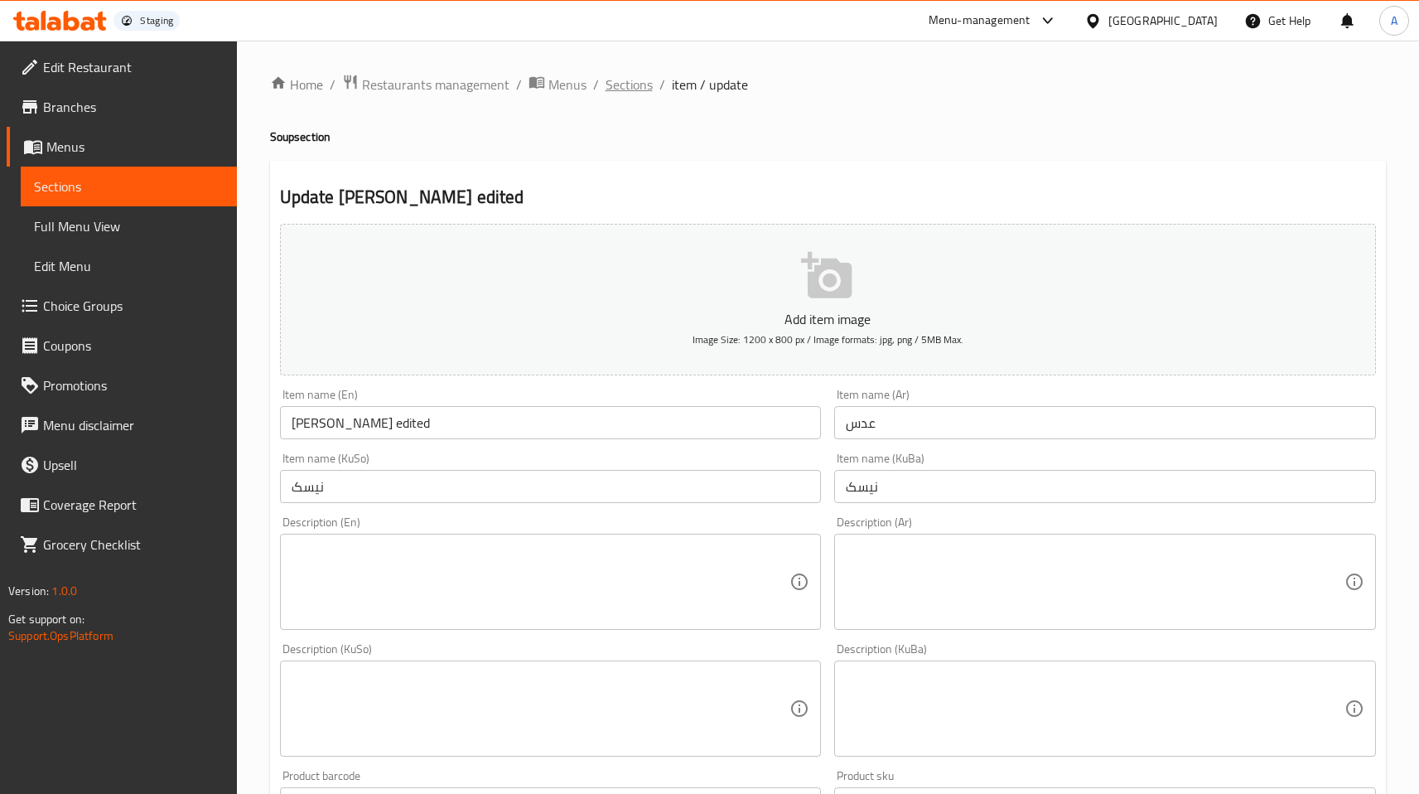
click at [640, 85] on span "Sections" at bounding box center [629, 85] width 47 height 20
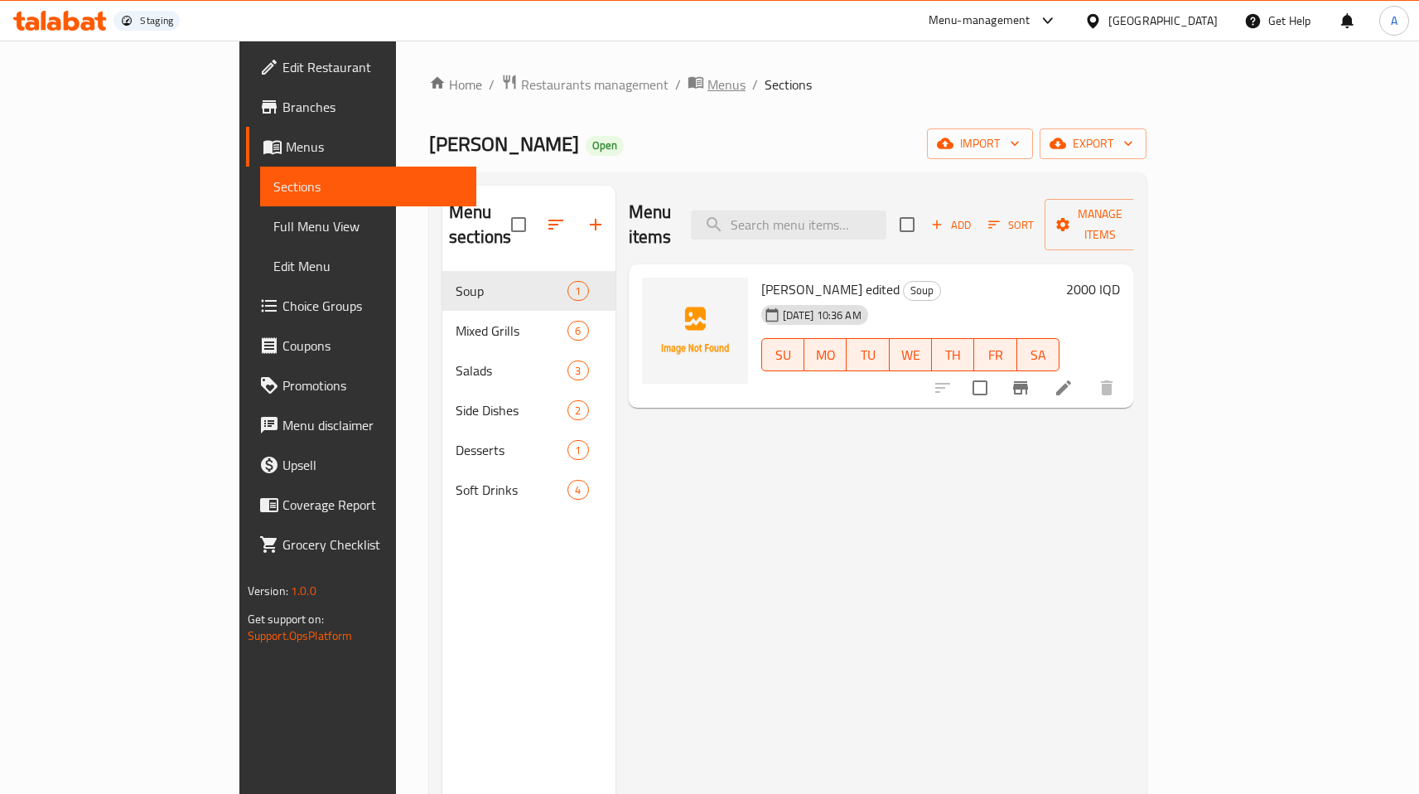
click at [688, 91] on span "breadcrumb" at bounding box center [698, 85] width 20 height 22
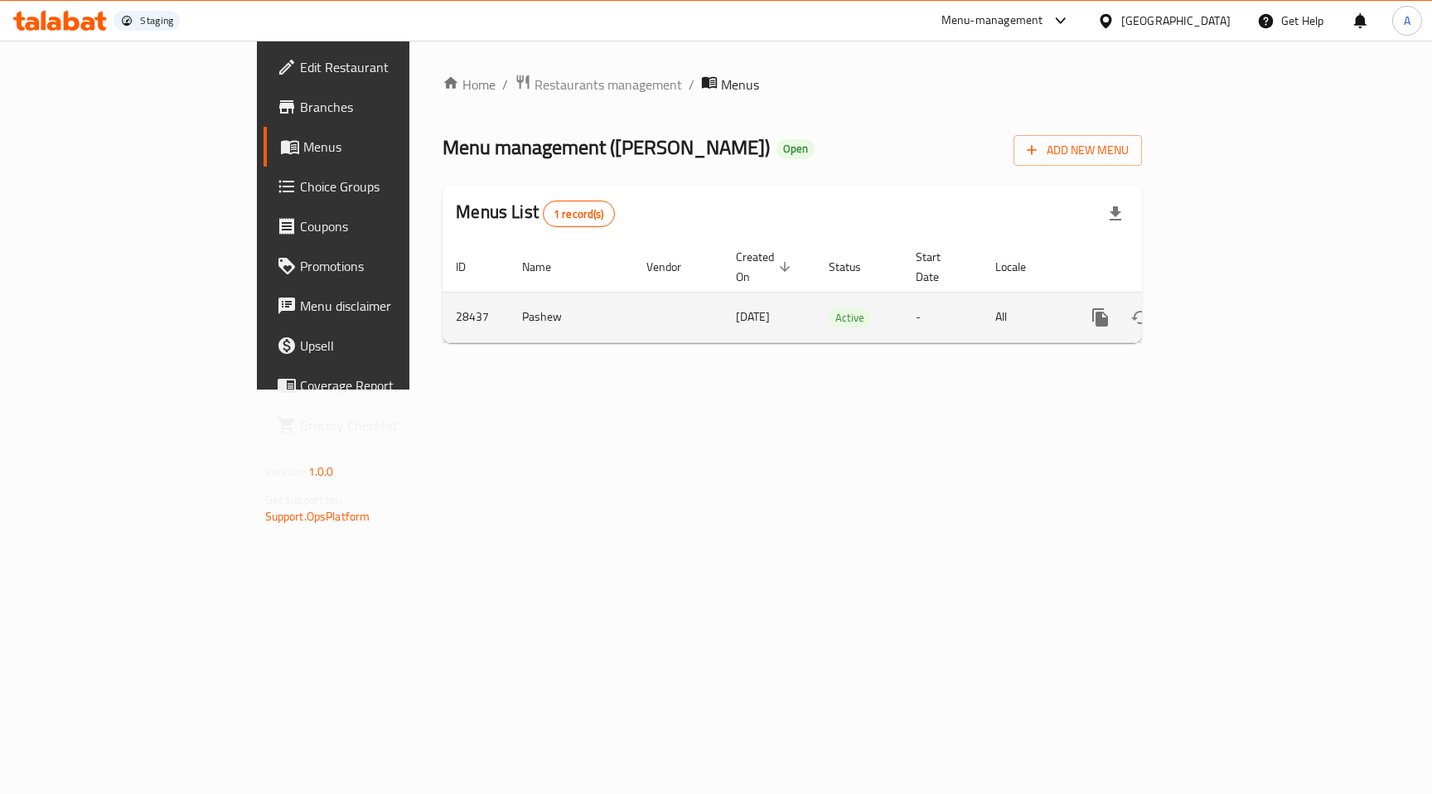
click at [442, 302] on td "28437" at bounding box center [475, 317] width 66 height 51
copy td "28437"
click at [1239, 297] on link "enhanced table" at bounding box center [1220, 317] width 40 height 40
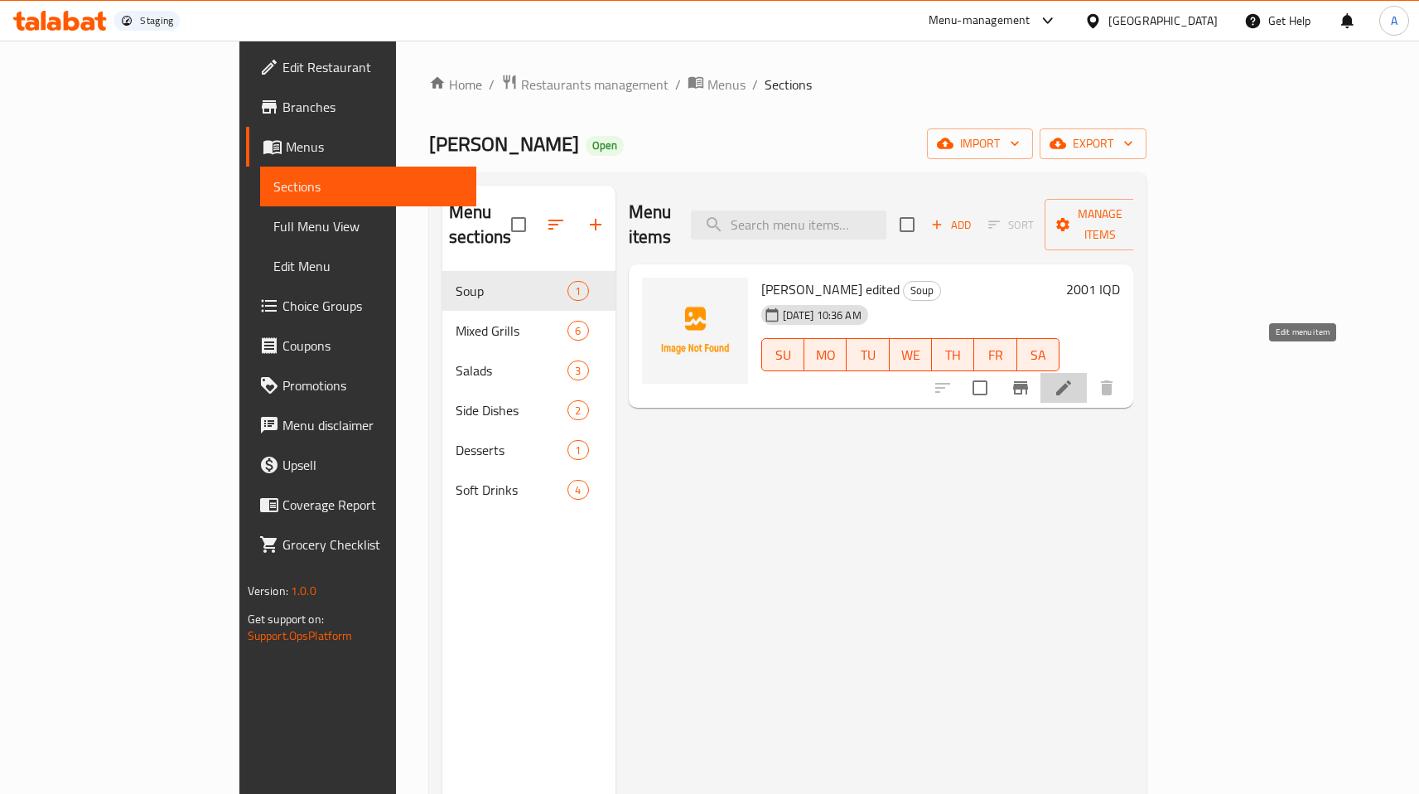
click at [1071, 380] on icon at bounding box center [1063, 387] width 15 height 15
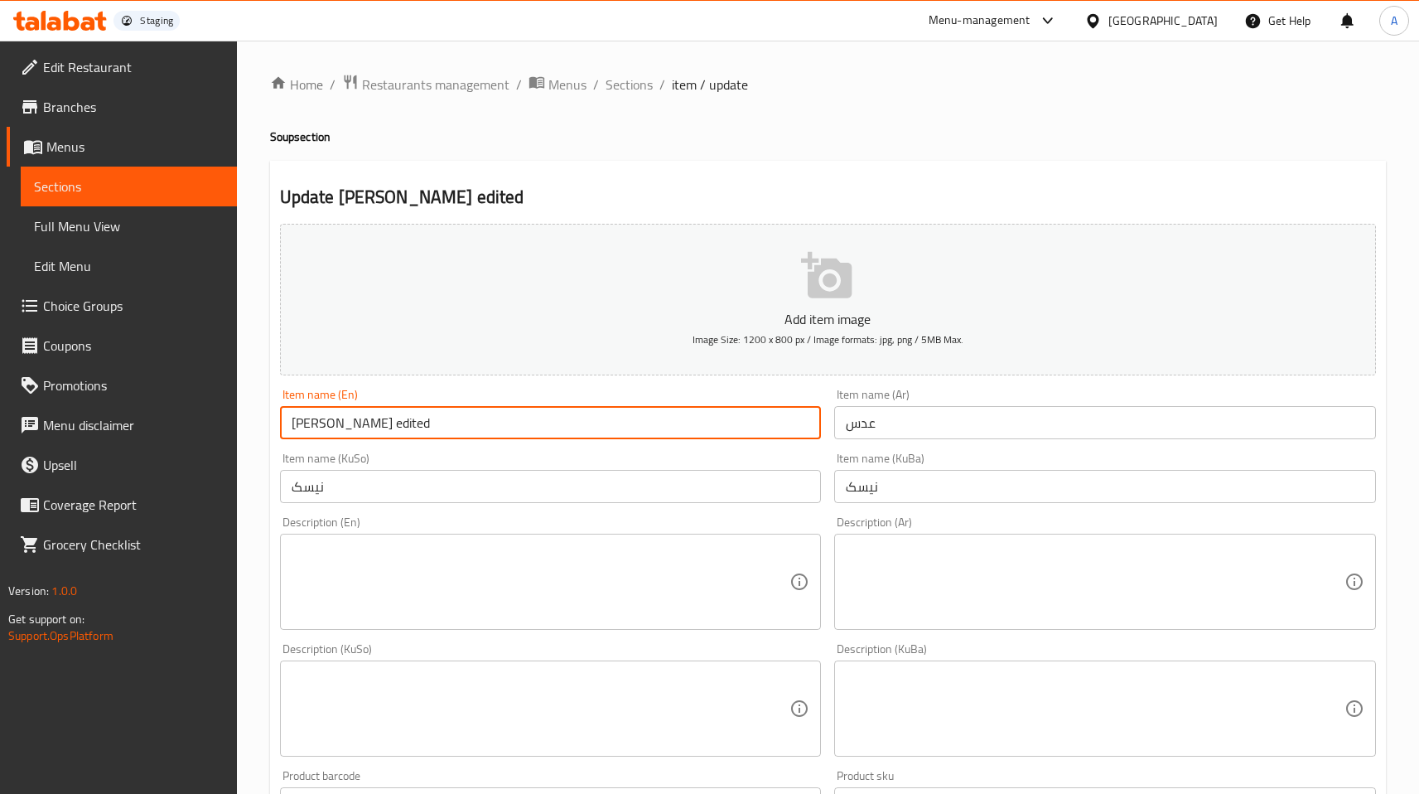
click at [411, 428] on input "[PERSON_NAME] edited" at bounding box center [551, 422] width 542 height 33
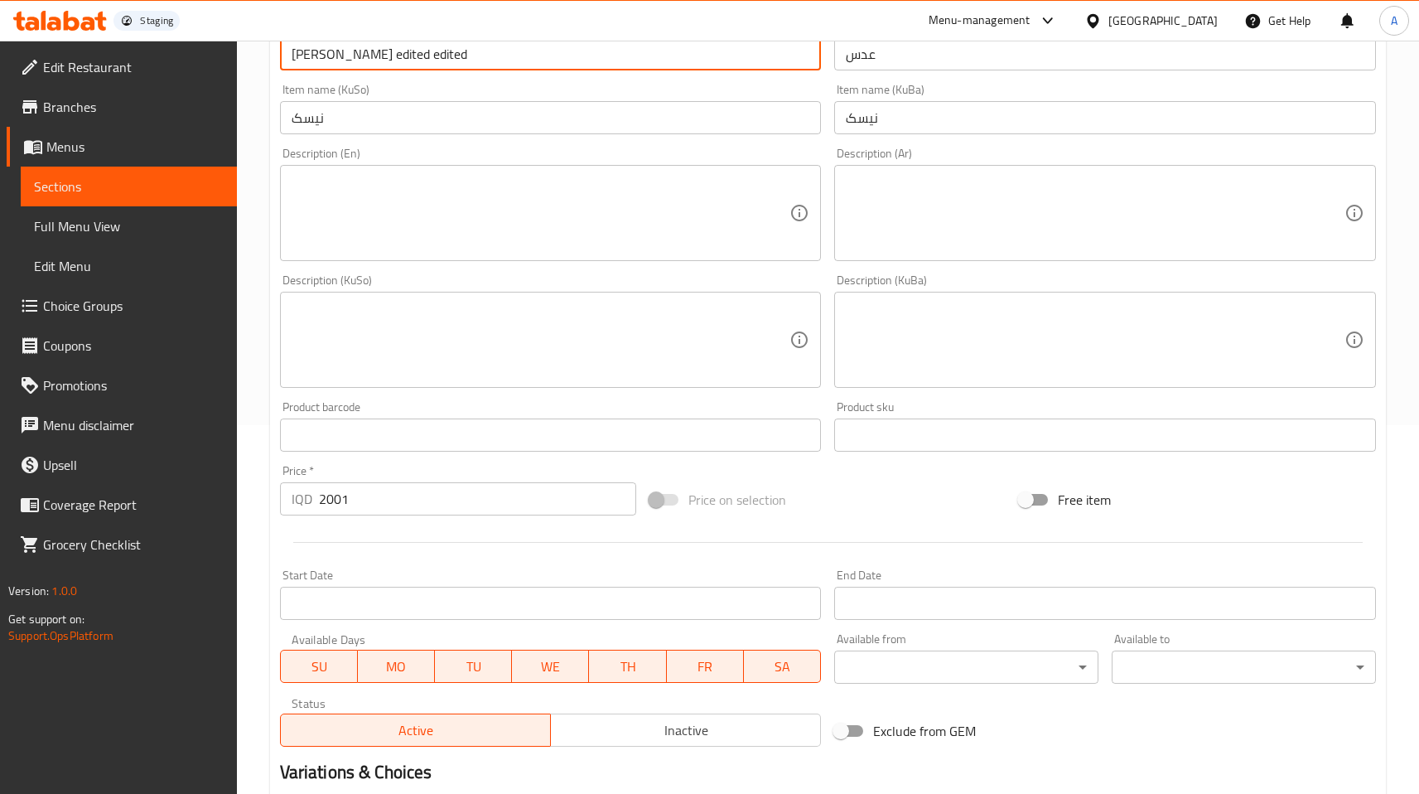
scroll to position [554, 0]
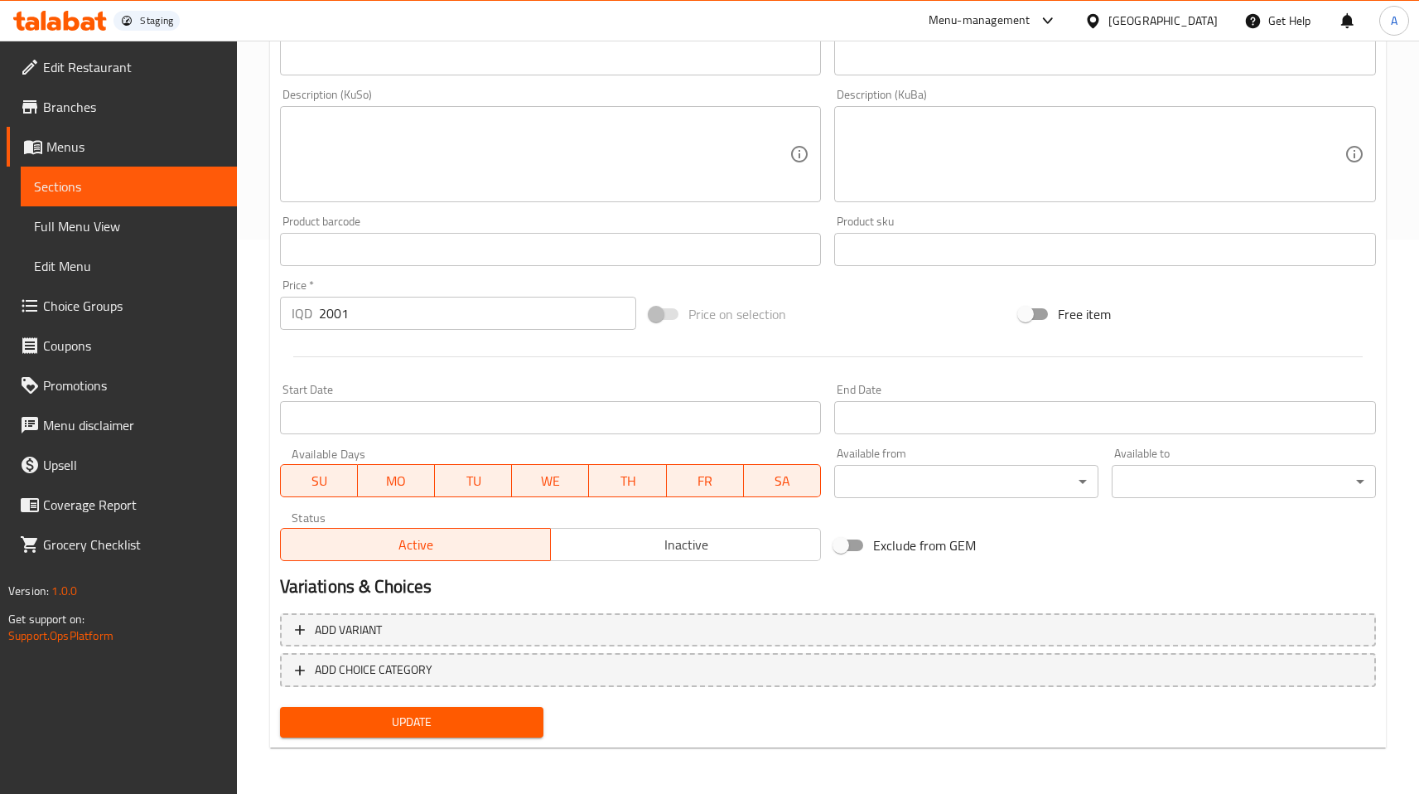
type input "[PERSON_NAME] edited edited"
click at [382, 326] on input "2001" at bounding box center [477, 313] width 317 height 33
type input "2002"
click at [387, 723] on span "Update" at bounding box center [412, 722] width 238 height 21
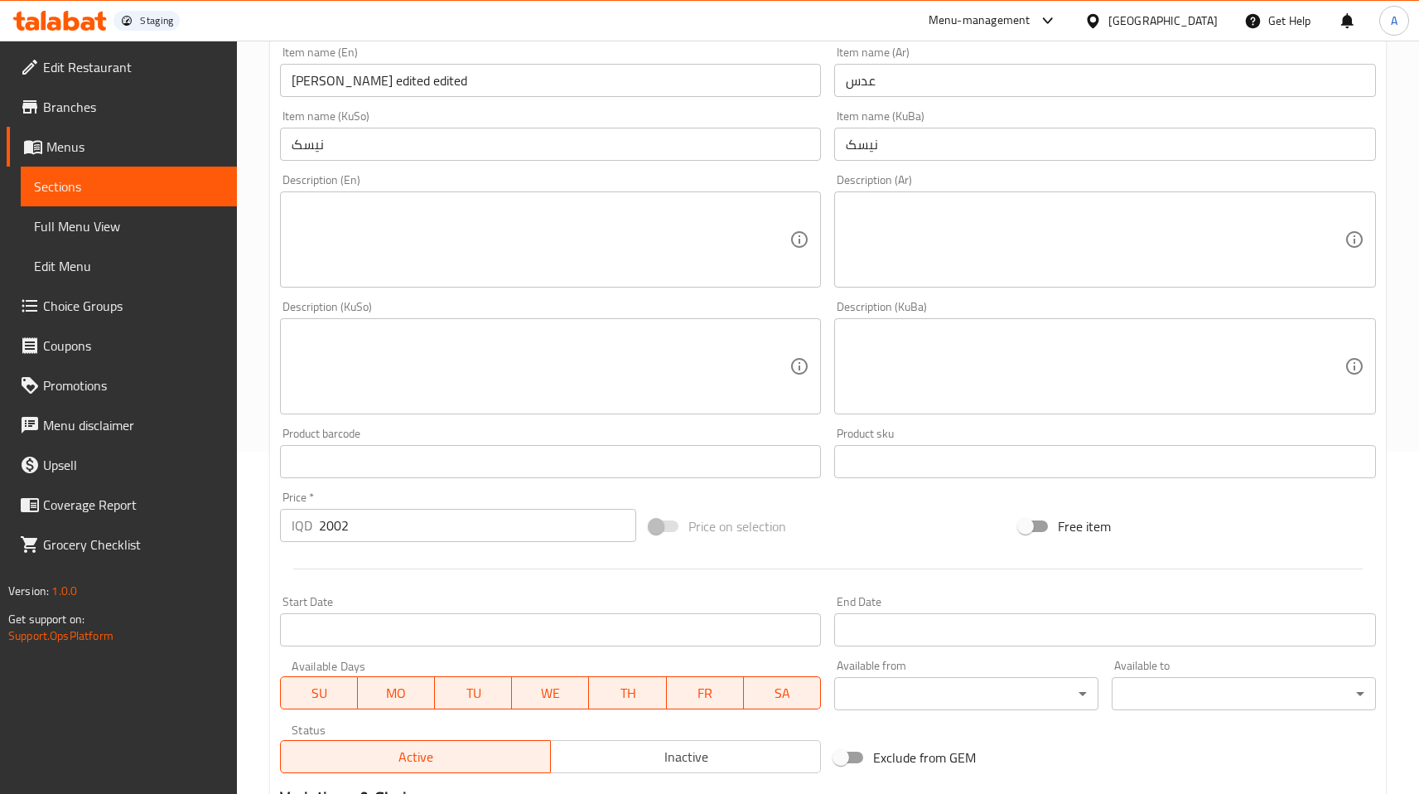
scroll to position [0, 0]
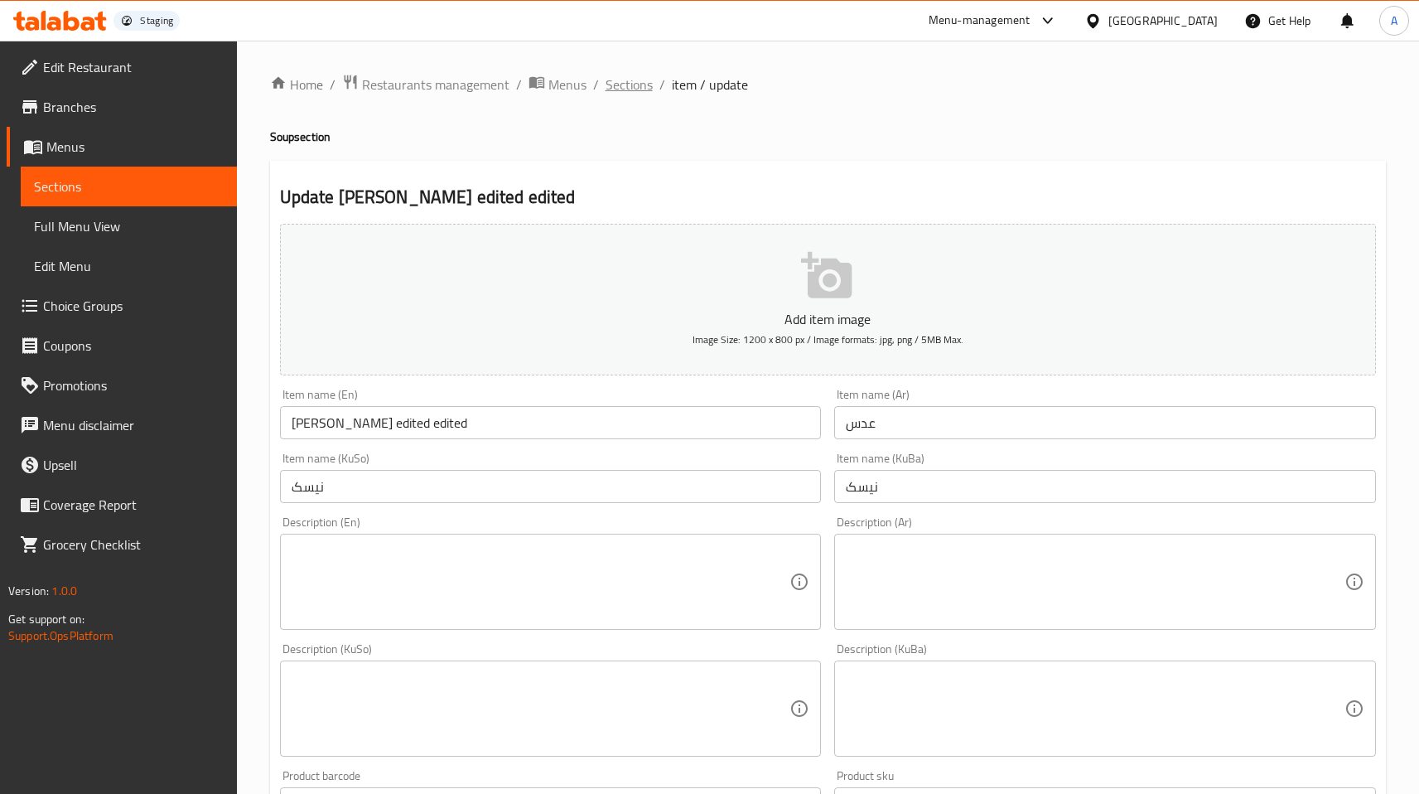
click at [626, 90] on span "Sections" at bounding box center [629, 85] width 47 height 20
